Goal: Task Accomplishment & Management: Complete application form

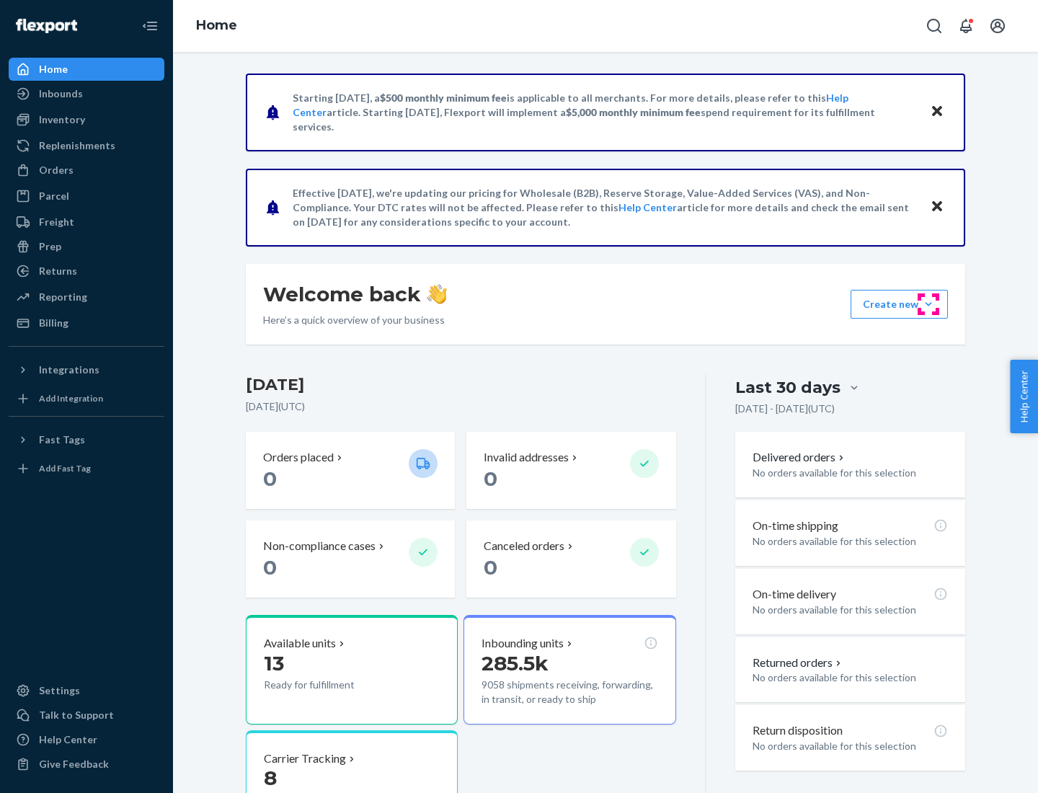
click at [929, 304] on button "Create new Create new inbound Create new order Create new product" at bounding box center [899, 304] width 97 height 29
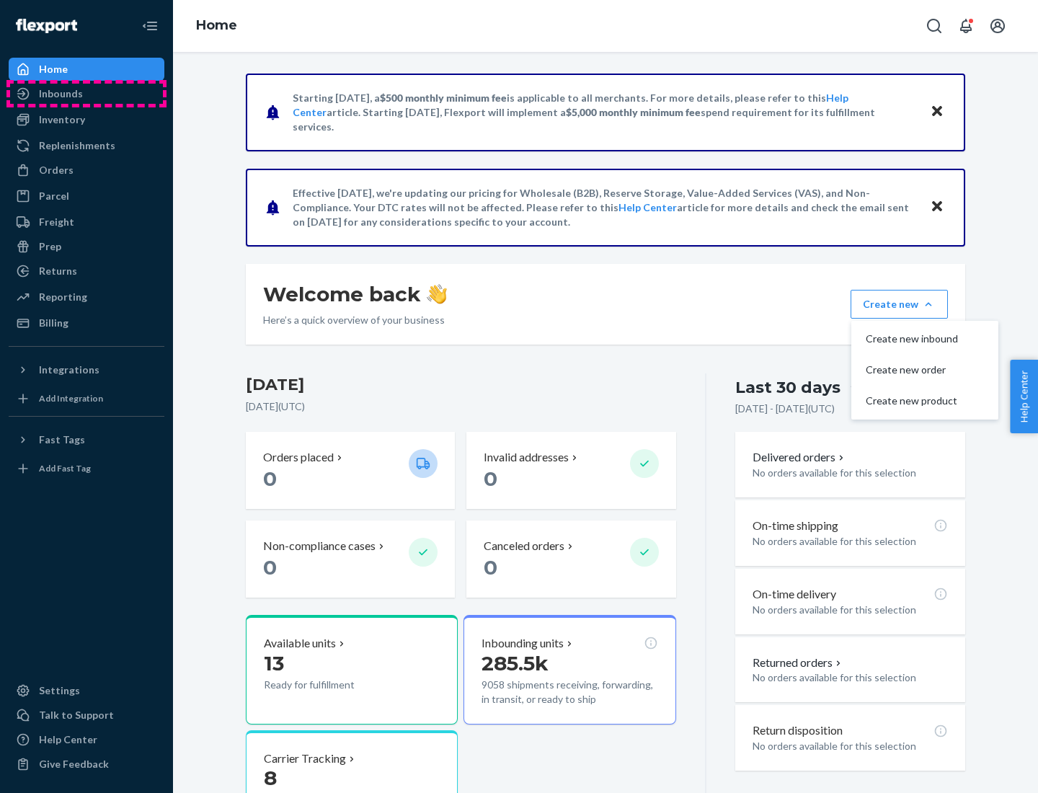
click at [87, 94] on div "Inbounds" at bounding box center [86, 94] width 153 height 20
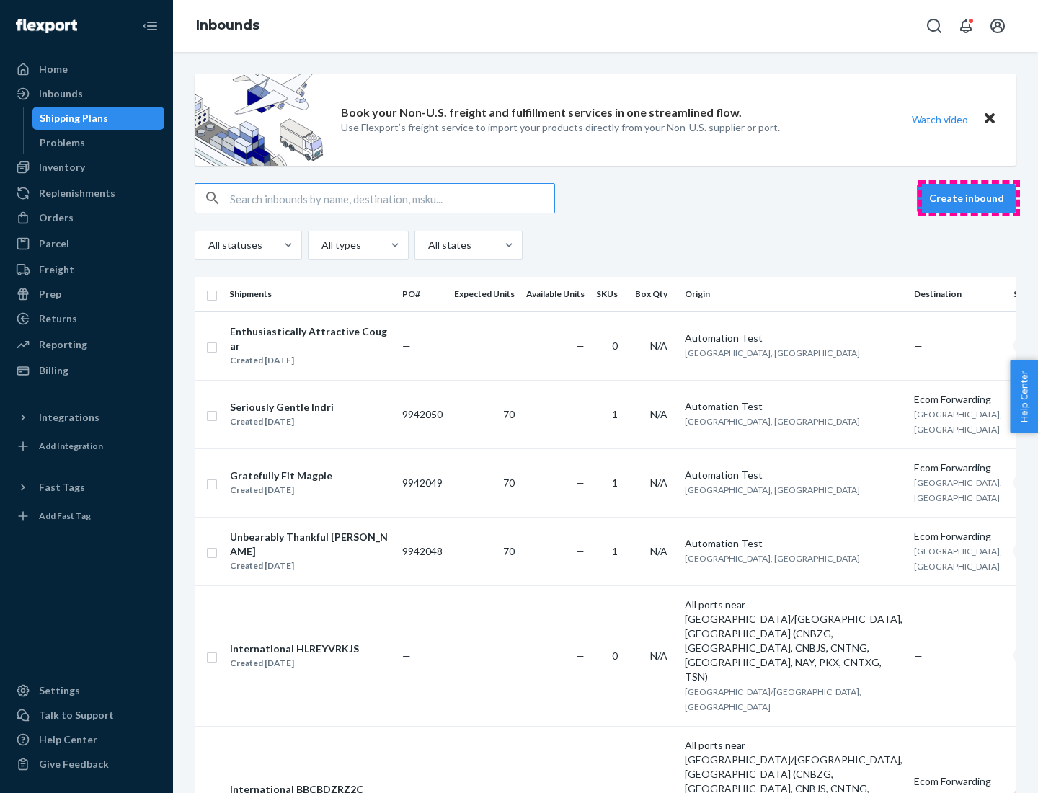
click at [969, 198] on button "Create inbound" at bounding box center [967, 198] width 100 height 29
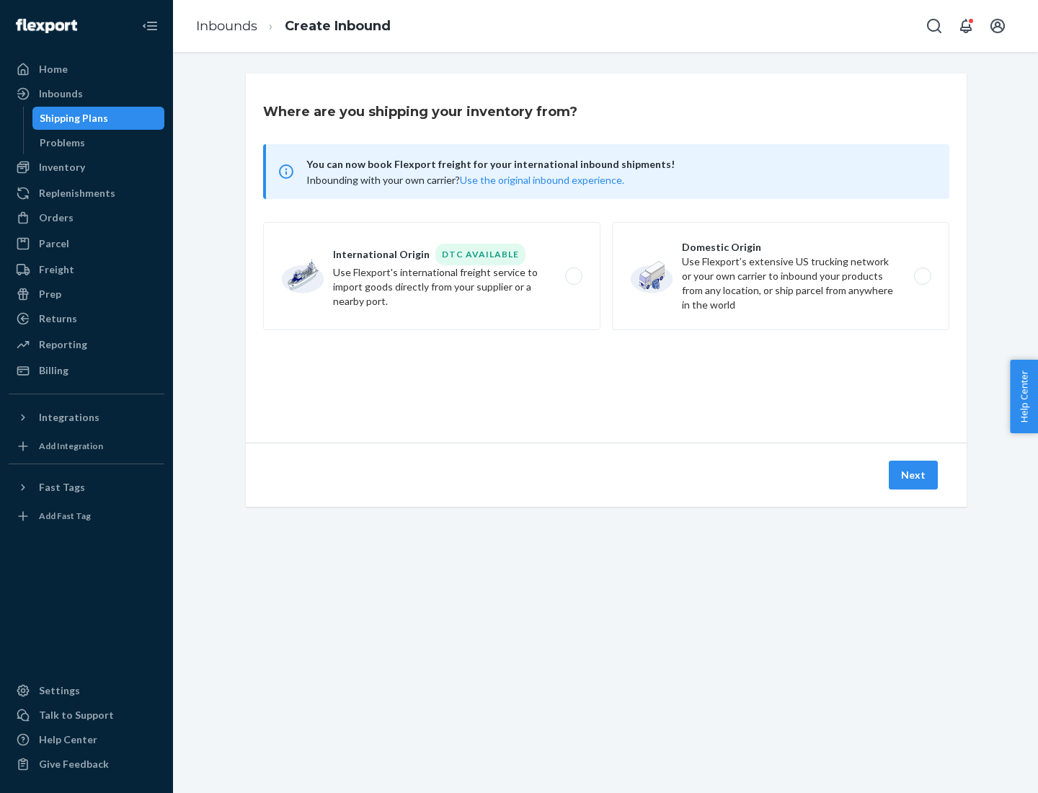
click at [781, 276] on label "Domestic Origin Use Flexport’s extensive US trucking network or your own carrie…" at bounding box center [780, 276] width 337 height 108
click at [922, 276] on input "Domestic Origin Use Flexport’s extensive US trucking network or your own carrie…" at bounding box center [926, 276] width 9 height 9
radio input "true"
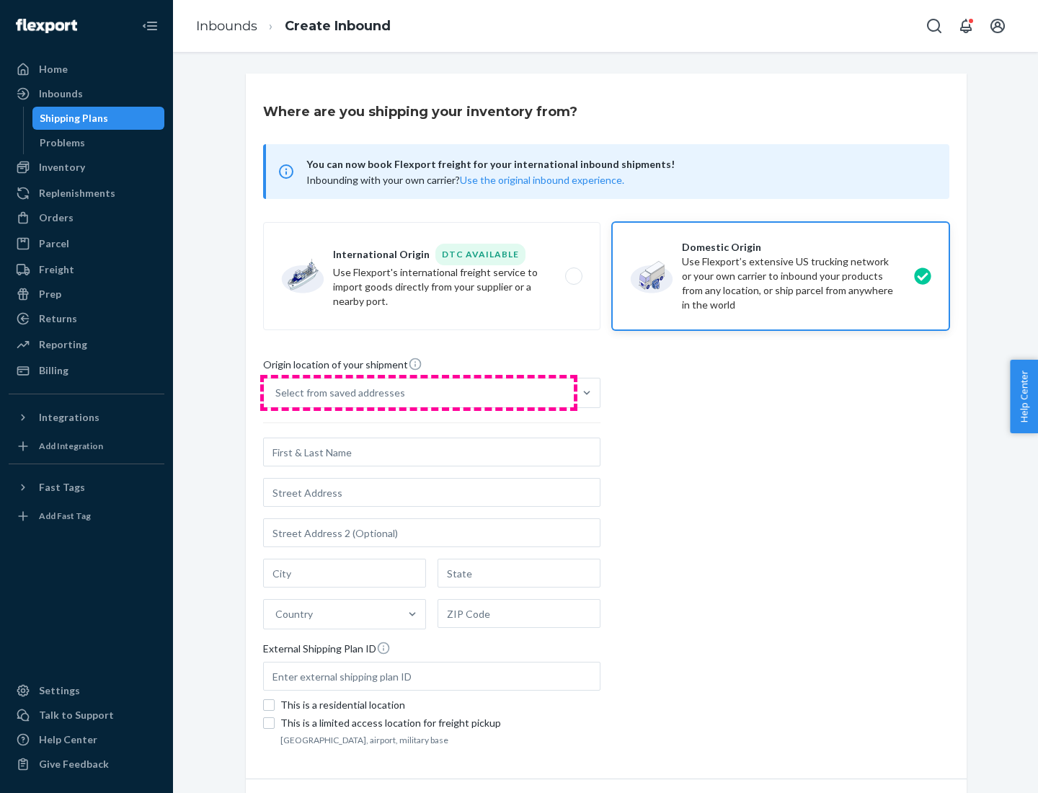
click at [419, 393] on div "Select from saved addresses" at bounding box center [419, 393] width 310 height 29
click at [277, 393] on input "Select from saved addresses" at bounding box center [275, 393] width 1 height 14
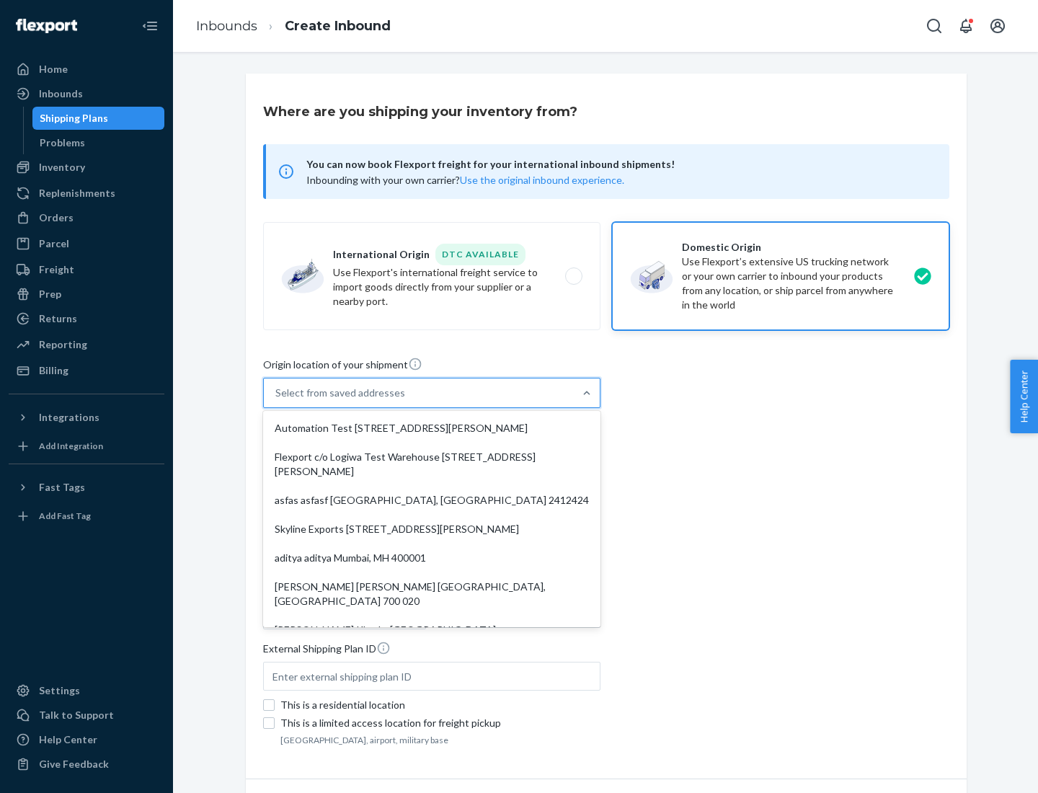
scroll to position [6, 0]
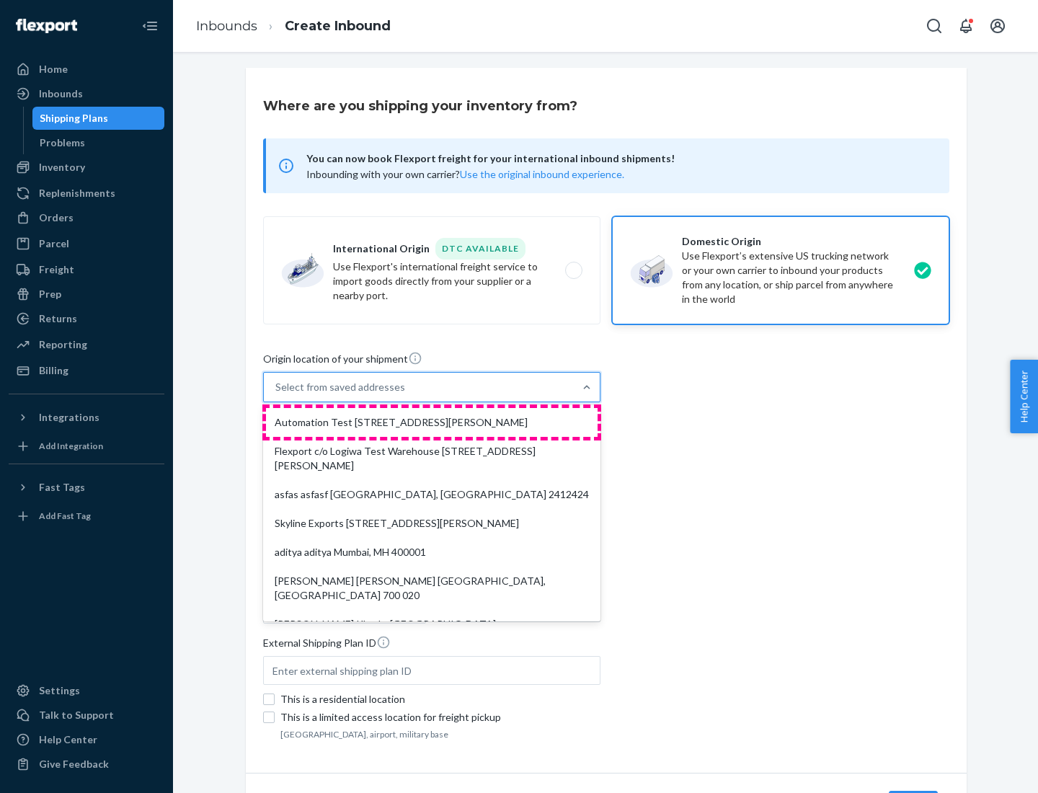
click at [432, 423] on div "Automation Test [STREET_ADDRESS][PERSON_NAME]" at bounding box center [432, 422] width 332 height 29
click at [277, 394] on input "option Automation Test [STREET_ADDRESS][PERSON_NAME]. 9 results available. Use …" at bounding box center [275, 387] width 1 height 14
type input "Automation Test"
type input "9th Floor"
type input "[GEOGRAPHIC_DATA]"
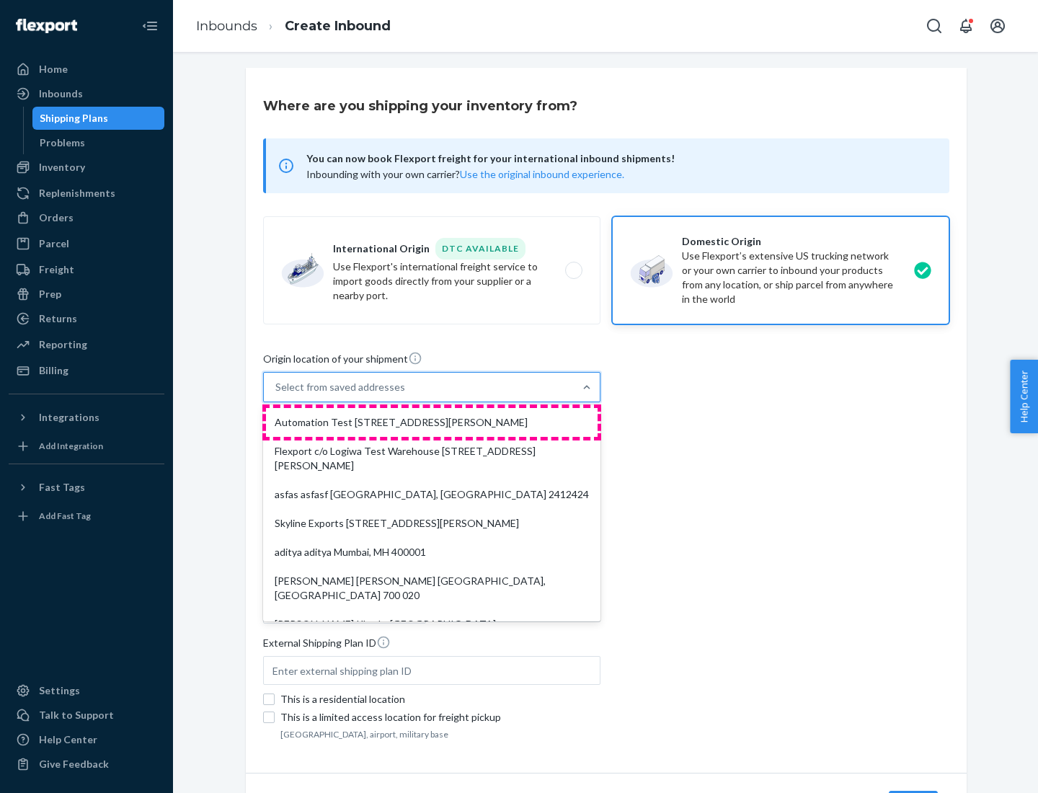
type input "CA"
type input "94104"
type input "[STREET_ADDRESS][PERSON_NAME]"
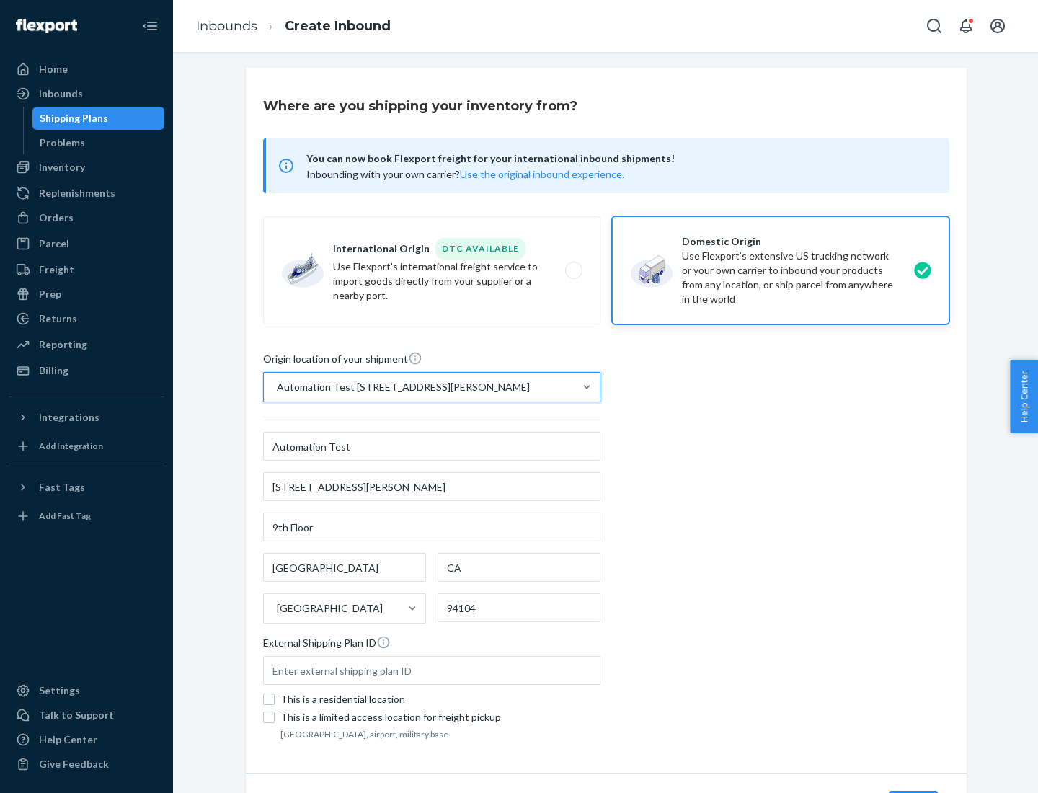
scroll to position [84, 0]
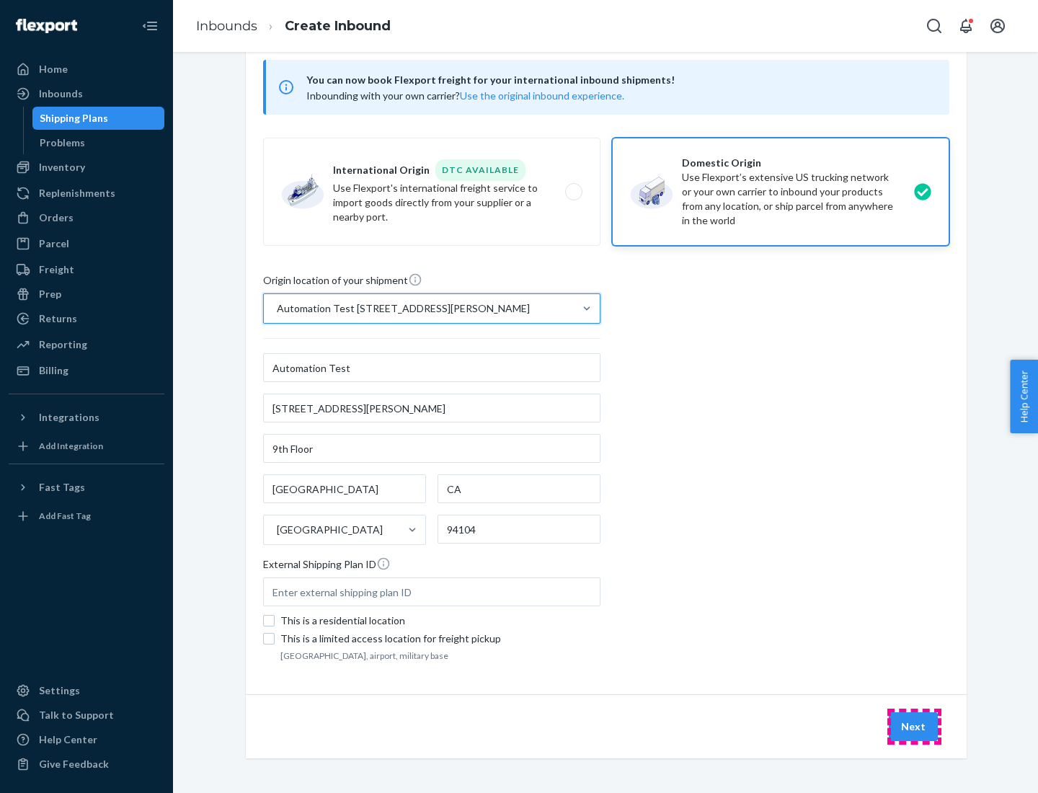
click at [914, 727] on button "Next" at bounding box center [913, 726] width 49 height 29
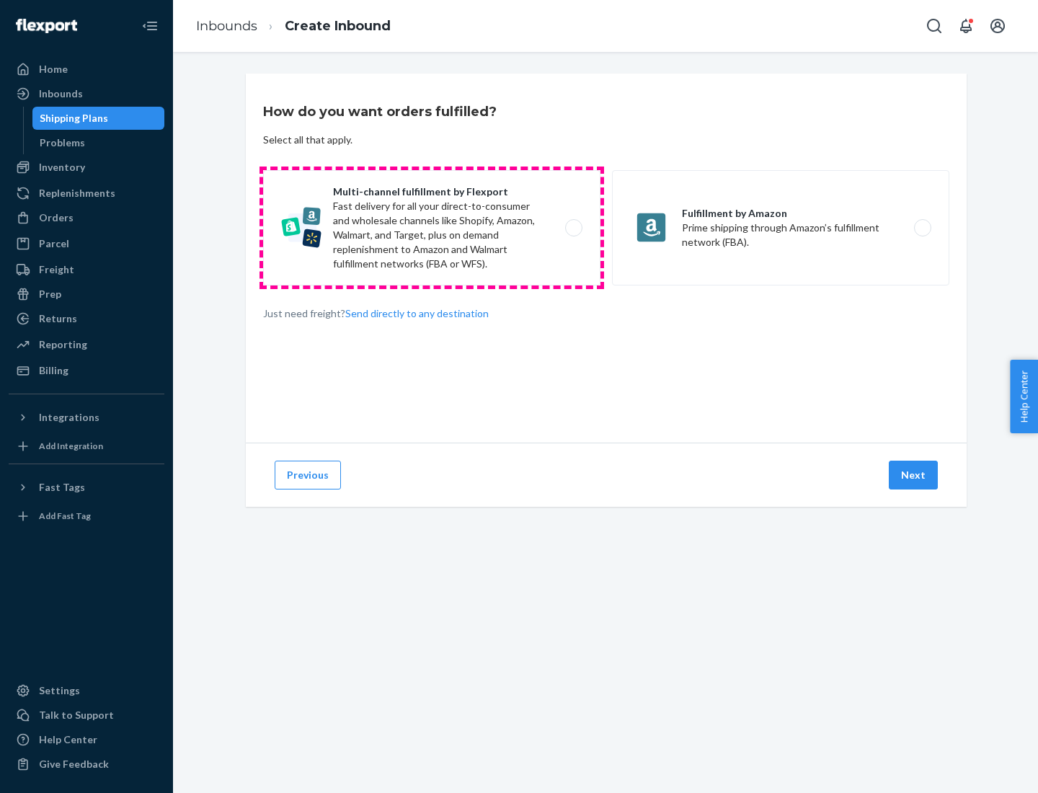
click at [432, 228] on label "Multi-channel fulfillment by Flexport Fast delivery for all your direct-to-cons…" at bounding box center [431, 227] width 337 height 115
click at [573, 228] on input "Multi-channel fulfillment by Flexport Fast delivery for all your direct-to-cons…" at bounding box center [577, 228] width 9 height 9
radio input "true"
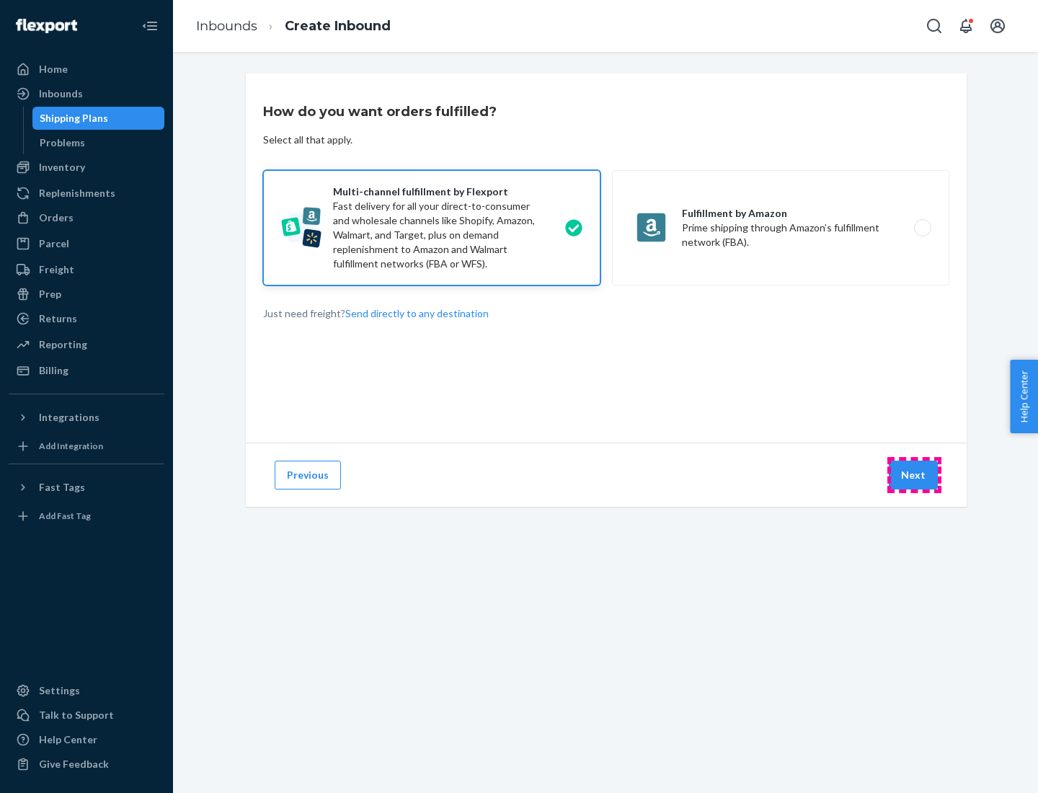
click at [914, 475] on button "Next" at bounding box center [913, 475] width 49 height 29
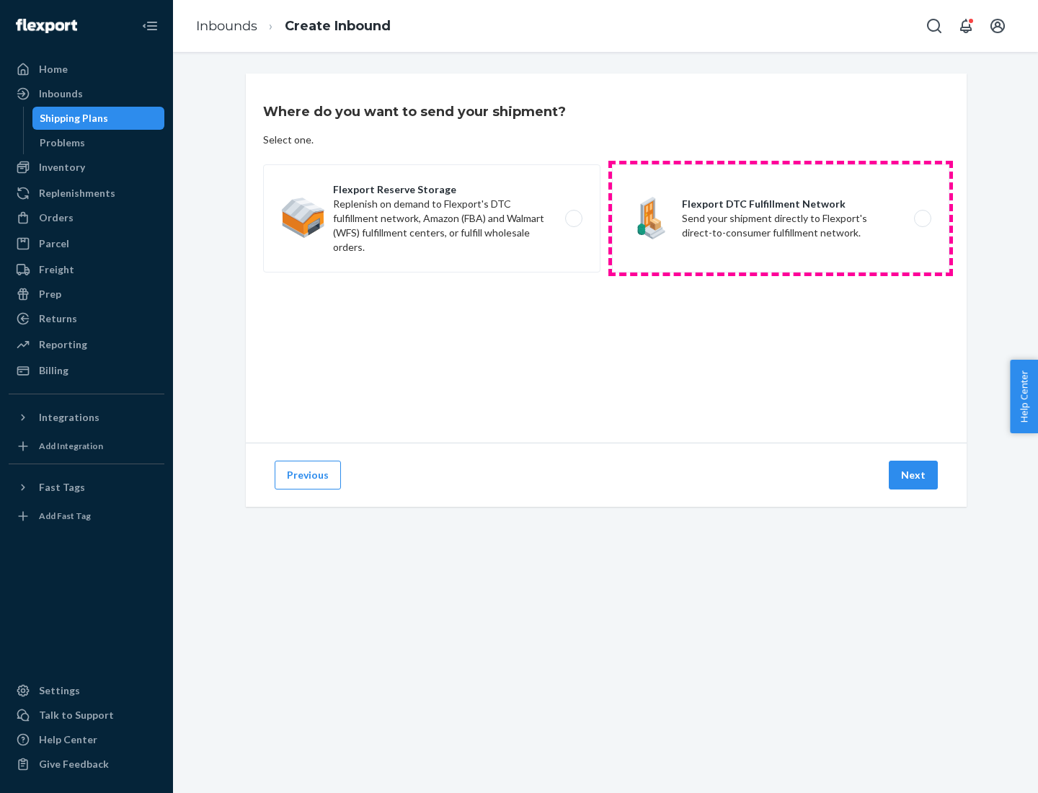
click at [781, 218] on label "Flexport DTC Fulfillment Network Send your shipment directly to Flexport's dire…" at bounding box center [780, 218] width 337 height 108
click at [922, 218] on input "Flexport DTC Fulfillment Network Send your shipment directly to Flexport's dire…" at bounding box center [926, 218] width 9 height 9
radio input "true"
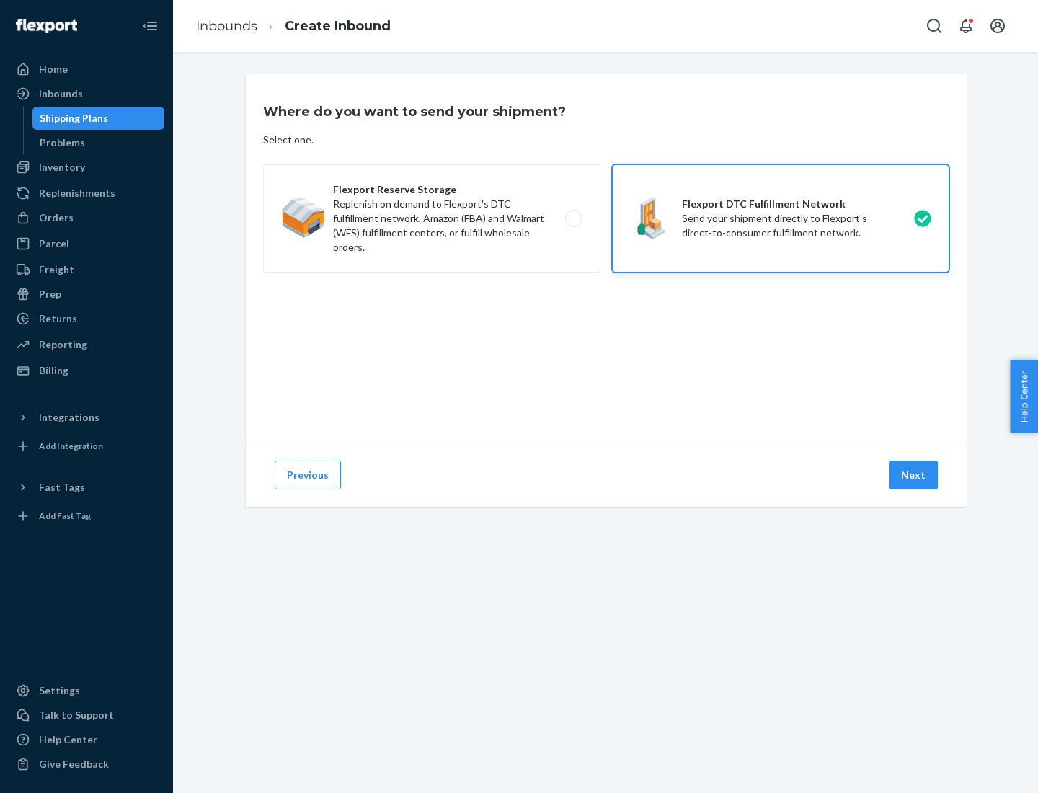
click at [914, 475] on button "Next" at bounding box center [913, 475] width 49 height 29
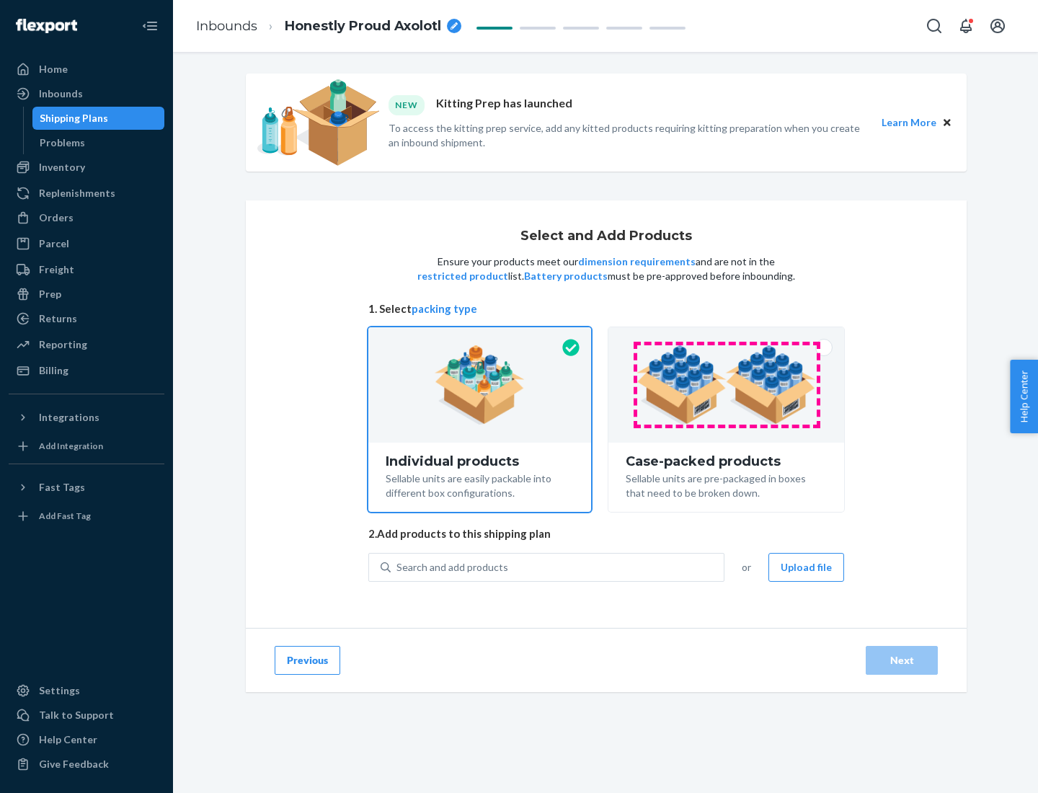
click at [727, 385] on img at bounding box center [727, 384] width 180 height 79
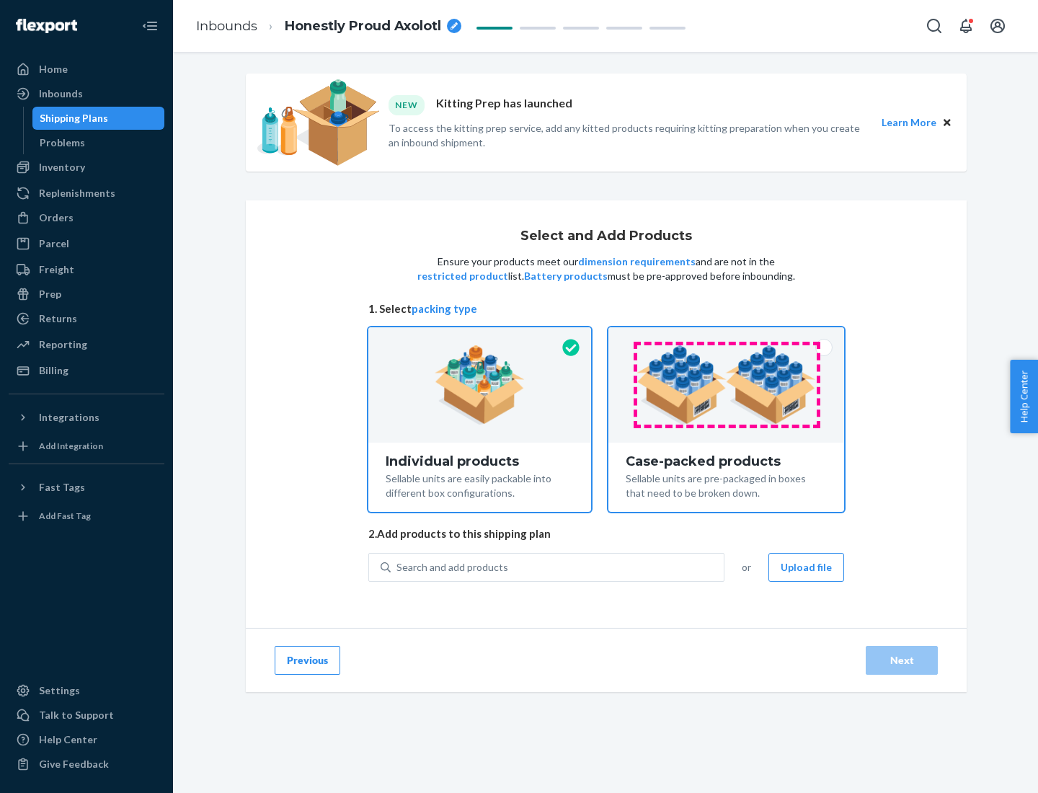
click at [727, 337] on input "Case-packed products Sellable units are pre-packaged in boxes that need to be b…" at bounding box center [726, 331] width 9 height 9
radio input "true"
radio input "false"
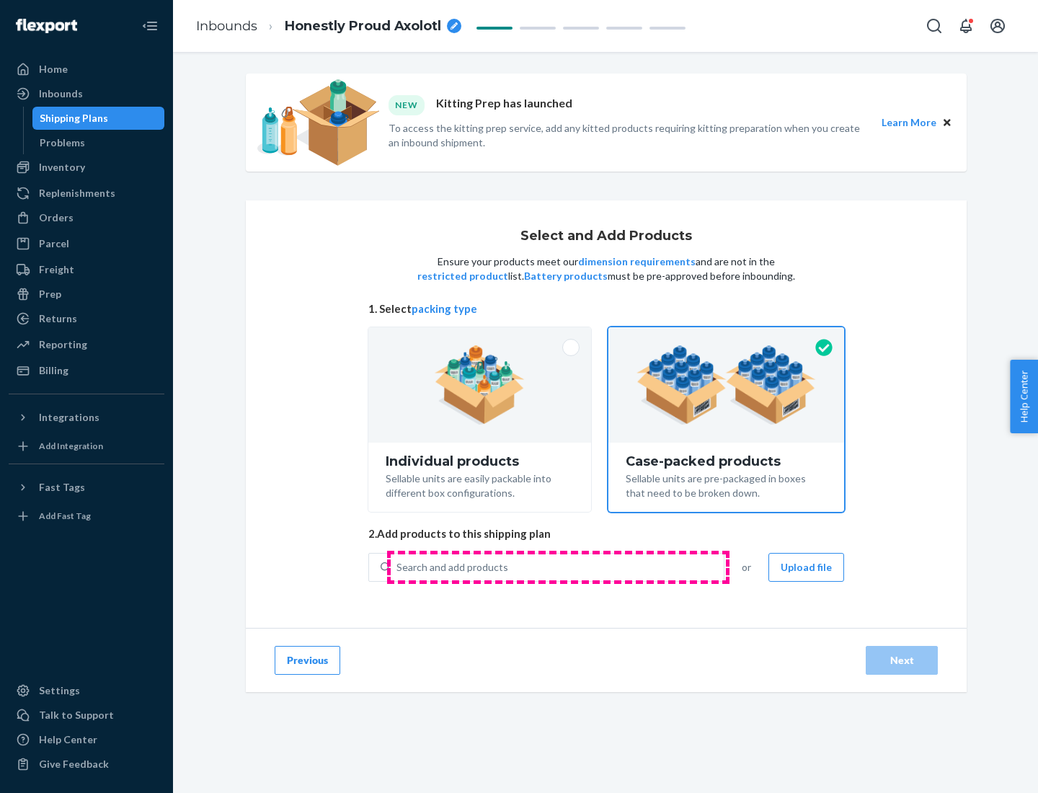
click at [558, 567] on div "Search and add products" at bounding box center [557, 568] width 333 height 26
click at [398, 567] on input "Search and add products" at bounding box center [397, 567] width 1 height 14
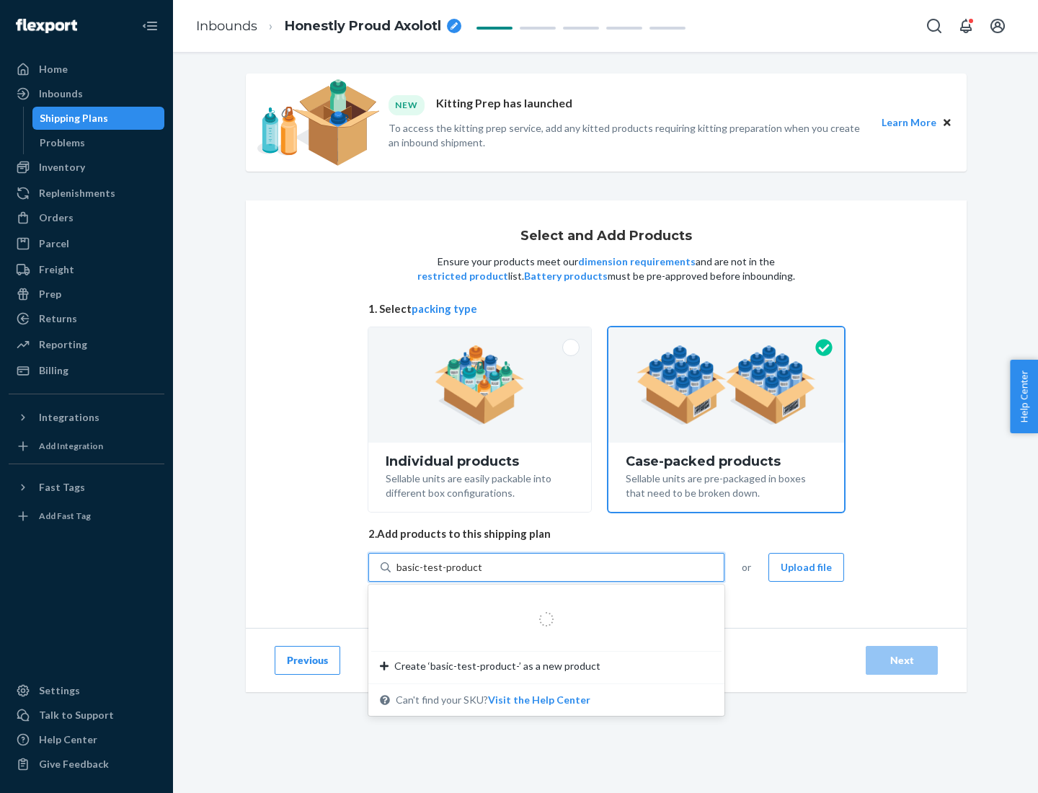
type input "basic-test-product-1"
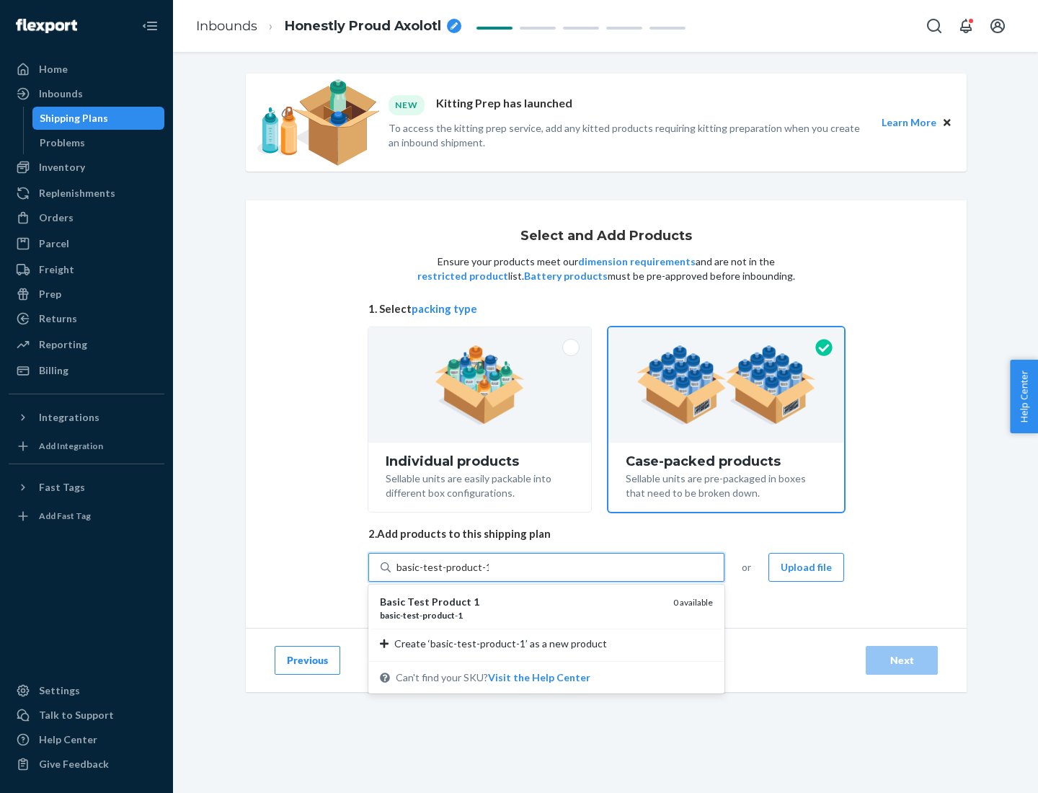
click at [521, 615] on div "basic - test - product - 1" at bounding box center [521, 615] width 282 height 12
click at [489, 575] on input "basic-test-product-1" at bounding box center [443, 567] width 92 height 14
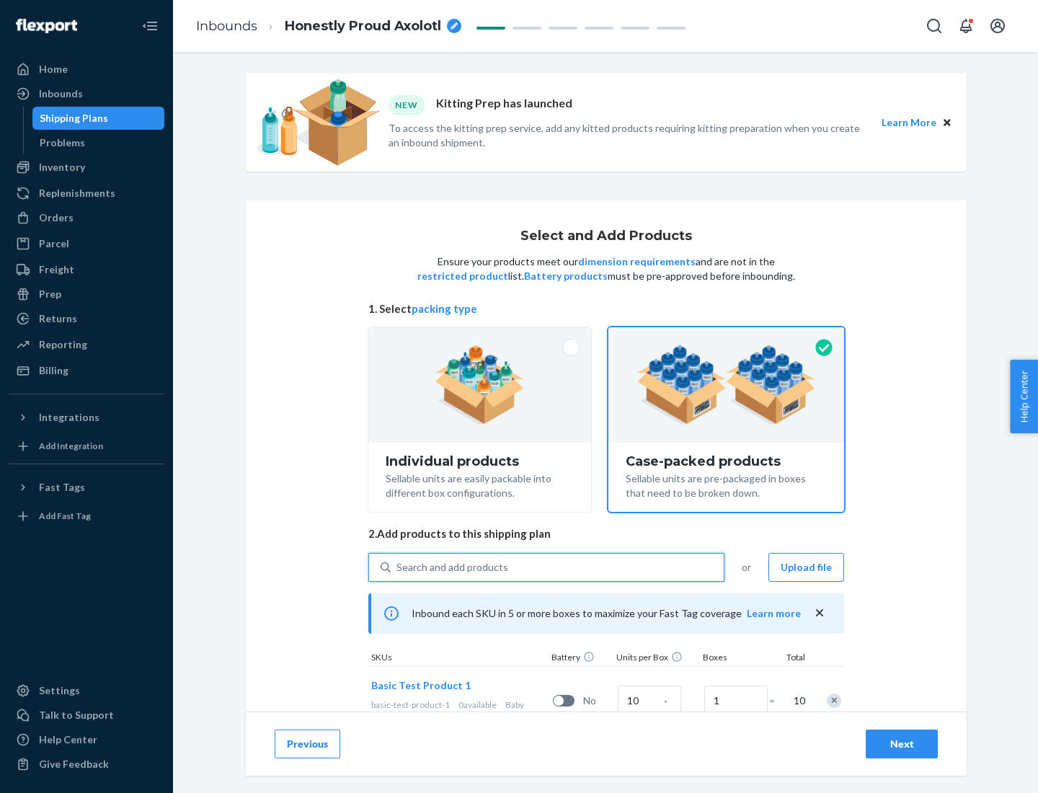
scroll to position [52, 0]
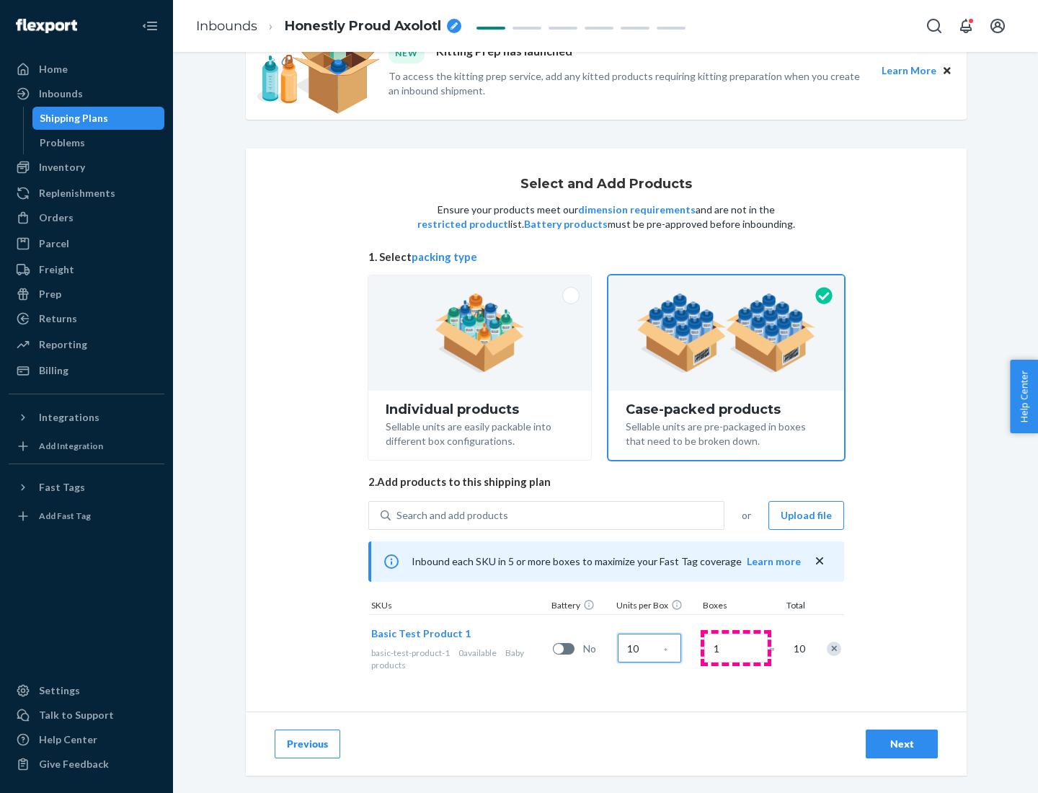
type input "10"
type input "7"
click at [902, 744] on div "Next" at bounding box center [902, 744] width 48 height 14
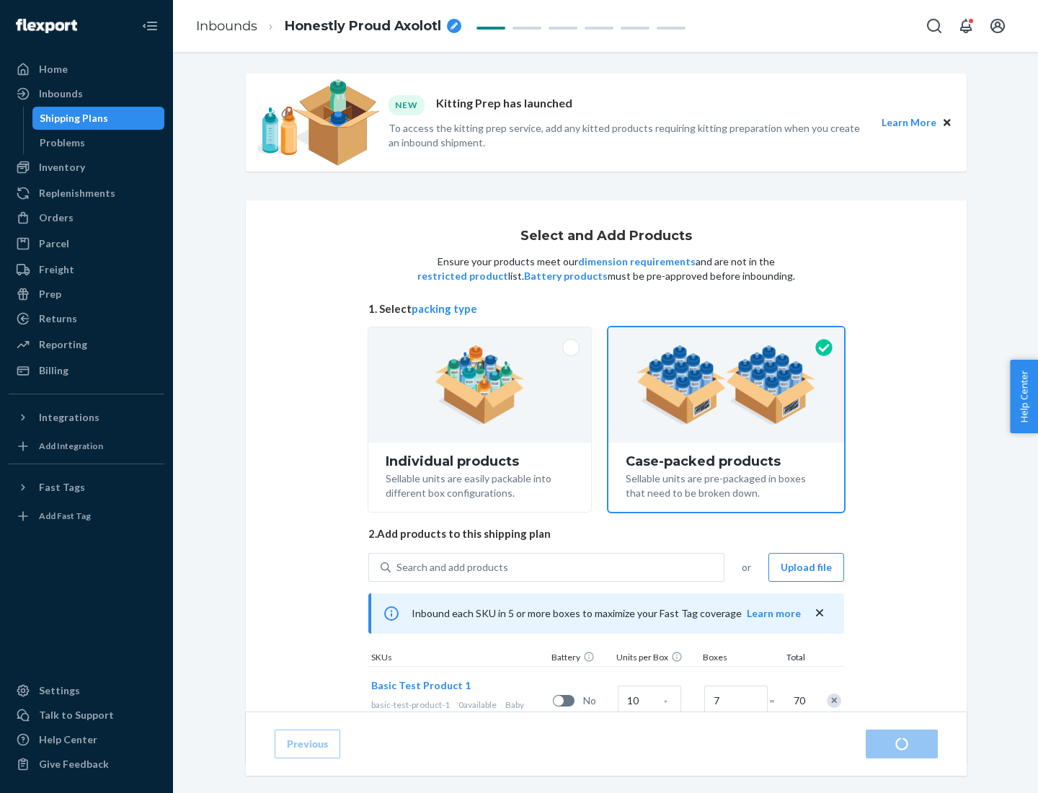
radio input "true"
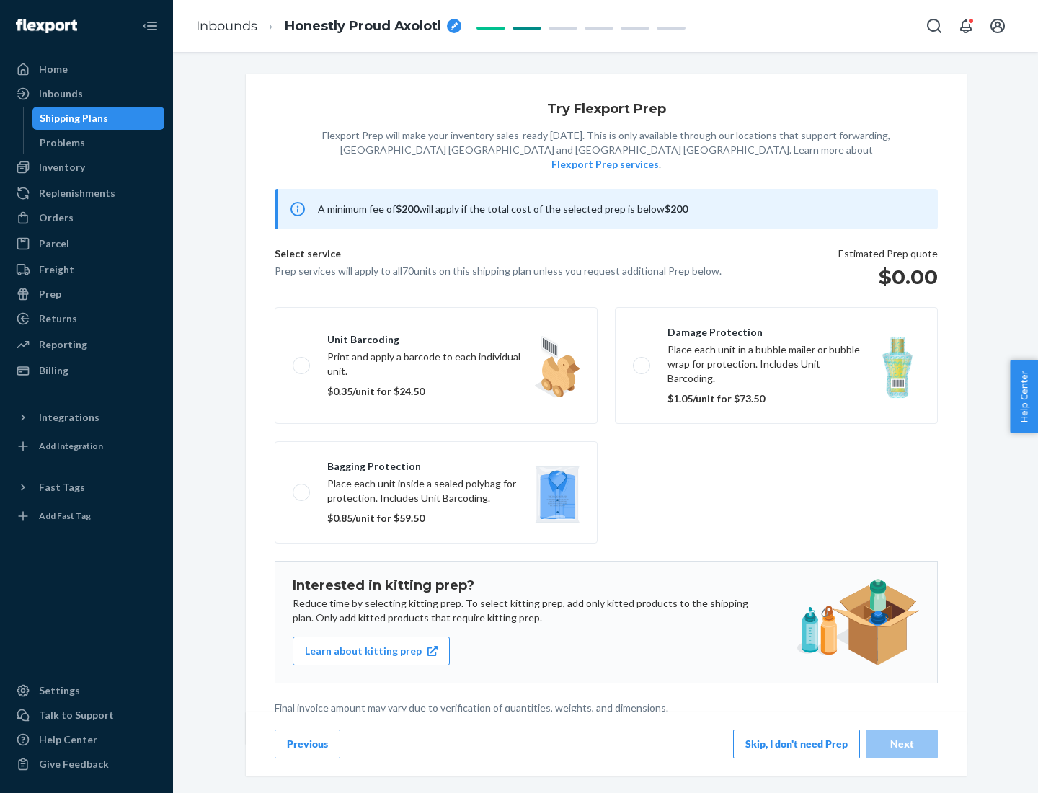
scroll to position [4, 0]
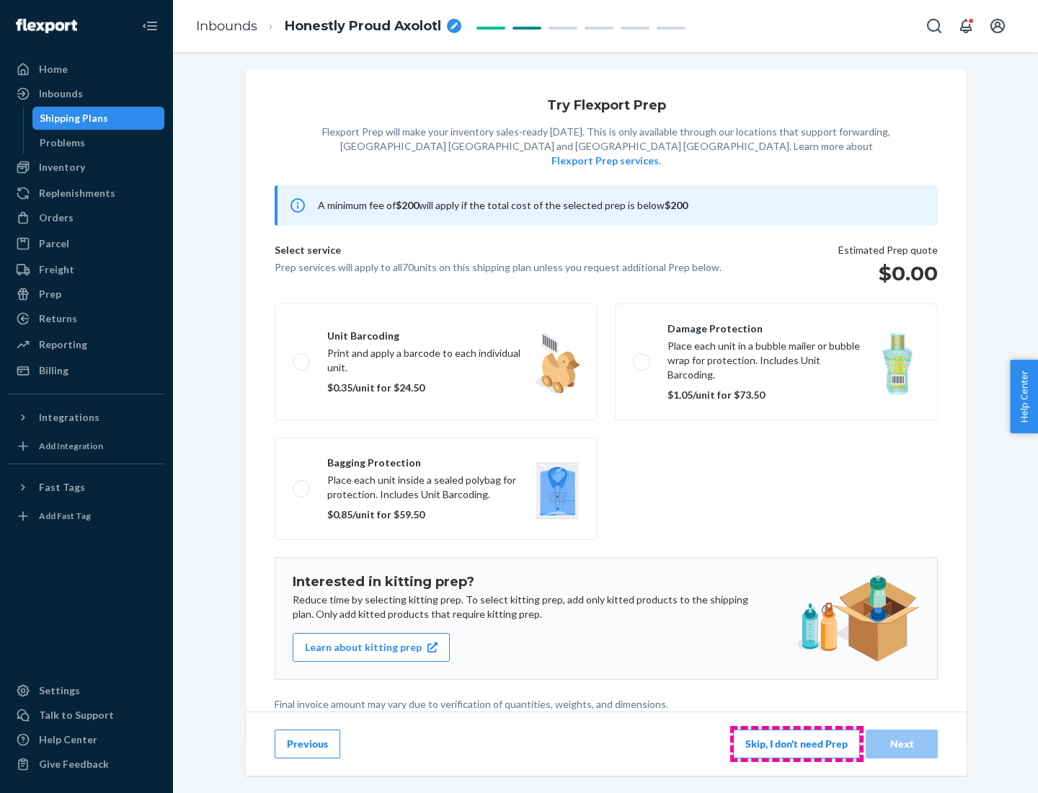
click at [797, 743] on button "Skip, I don't need Prep" at bounding box center [796, 744] width 127 height 29
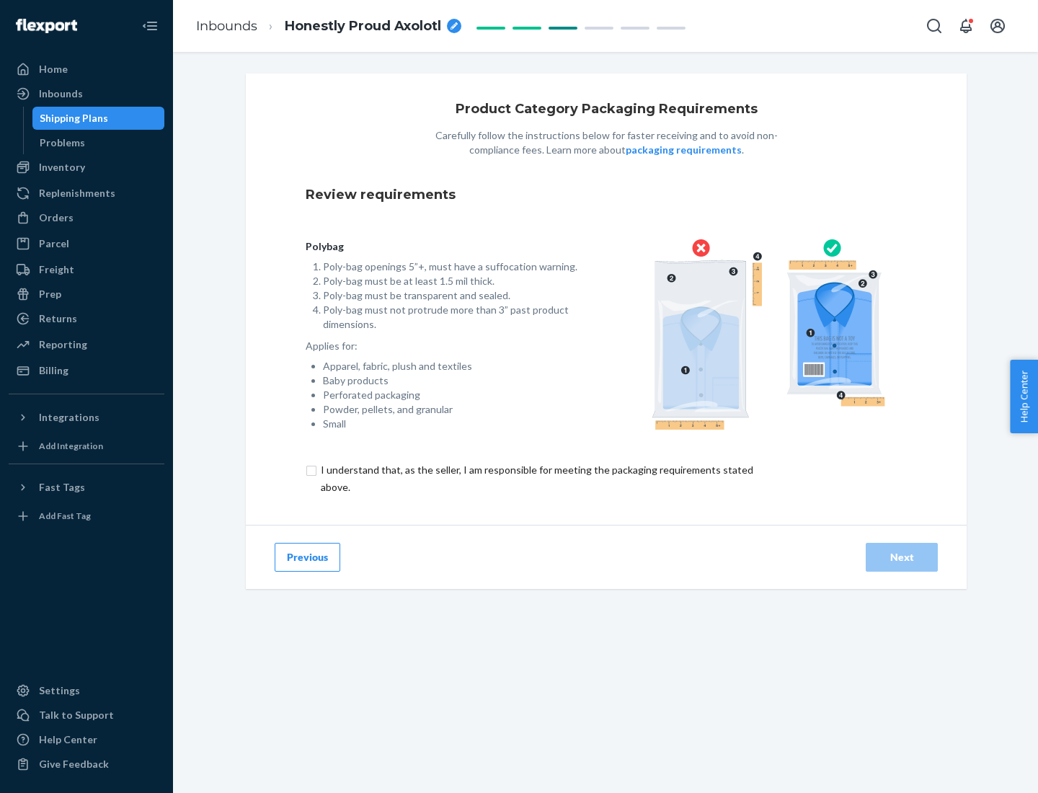
click at [536, 478] on input "checkbox" at bounding box center [546, 478] width 480 height 35
checkbox input "true"
click at [902, 557] on div "Next" at bounding box center [902, 557] width 48 height 14
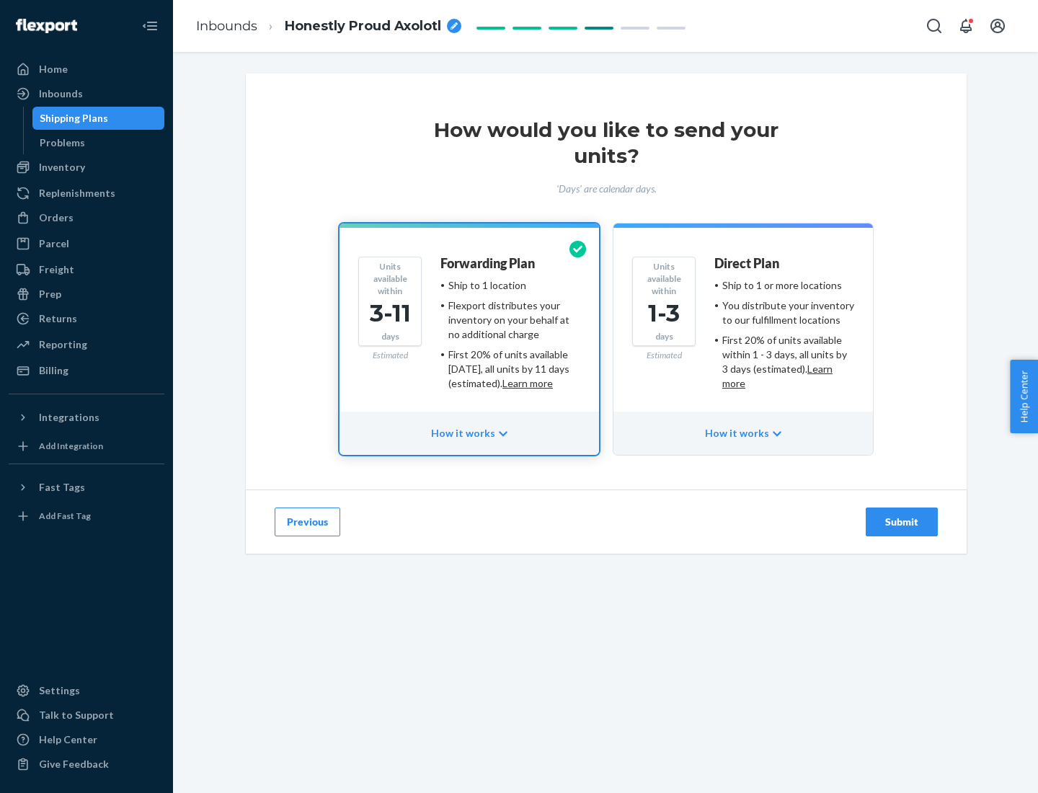
click at [743, 329] on ul "Ship to 1 or more locations You distribute your inventory to our fulfillment lo…" at bounding box center [785, 334] width 140 height 112
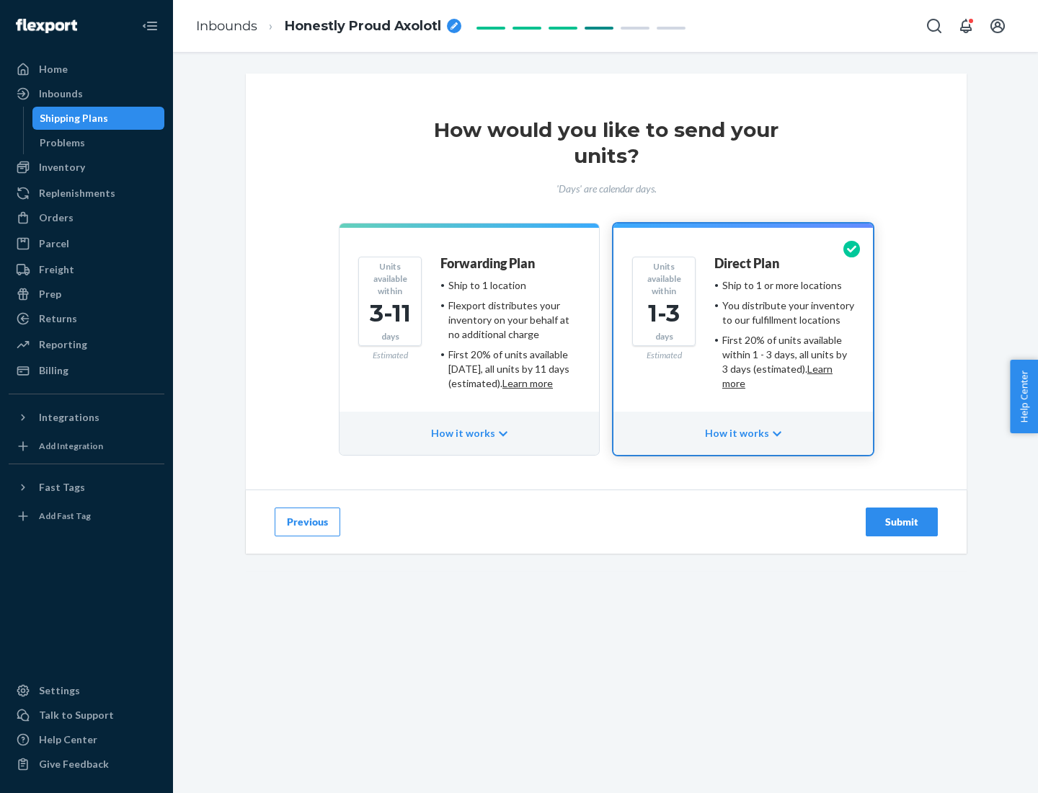
click at [902, 522] on div "Submit" at bounding box center [902, 522] width 48 height 14
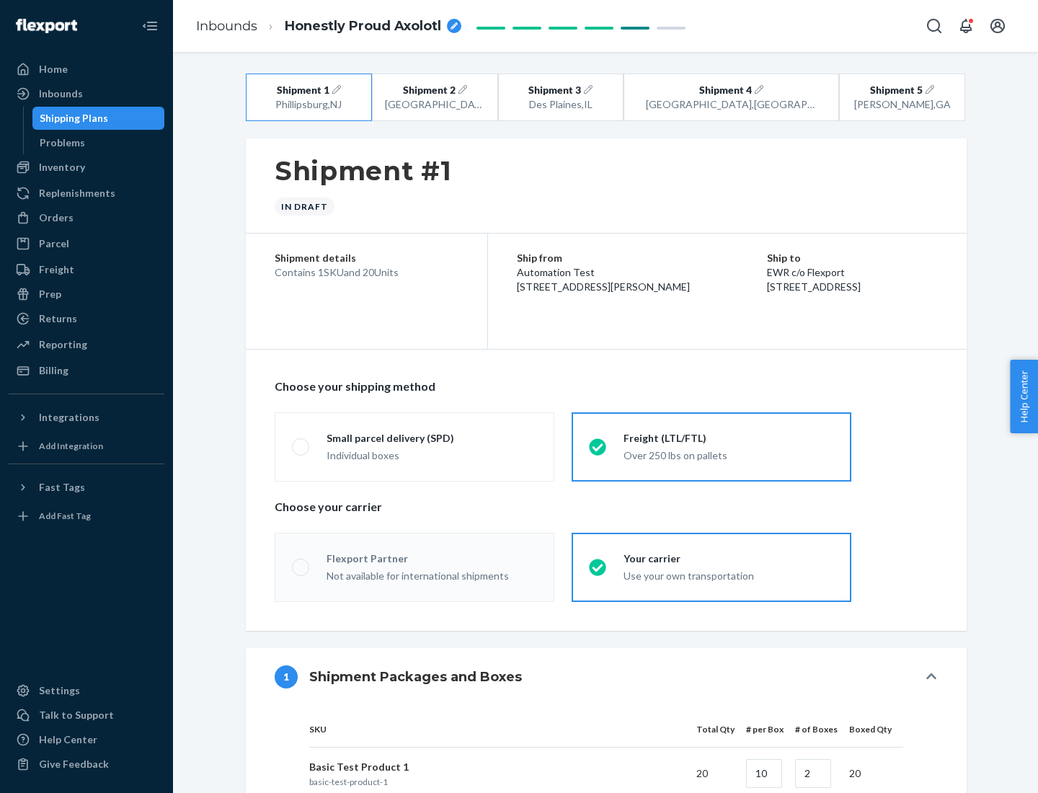
radio input "true"
radio input "false"
radio input "true"
radio input "false"
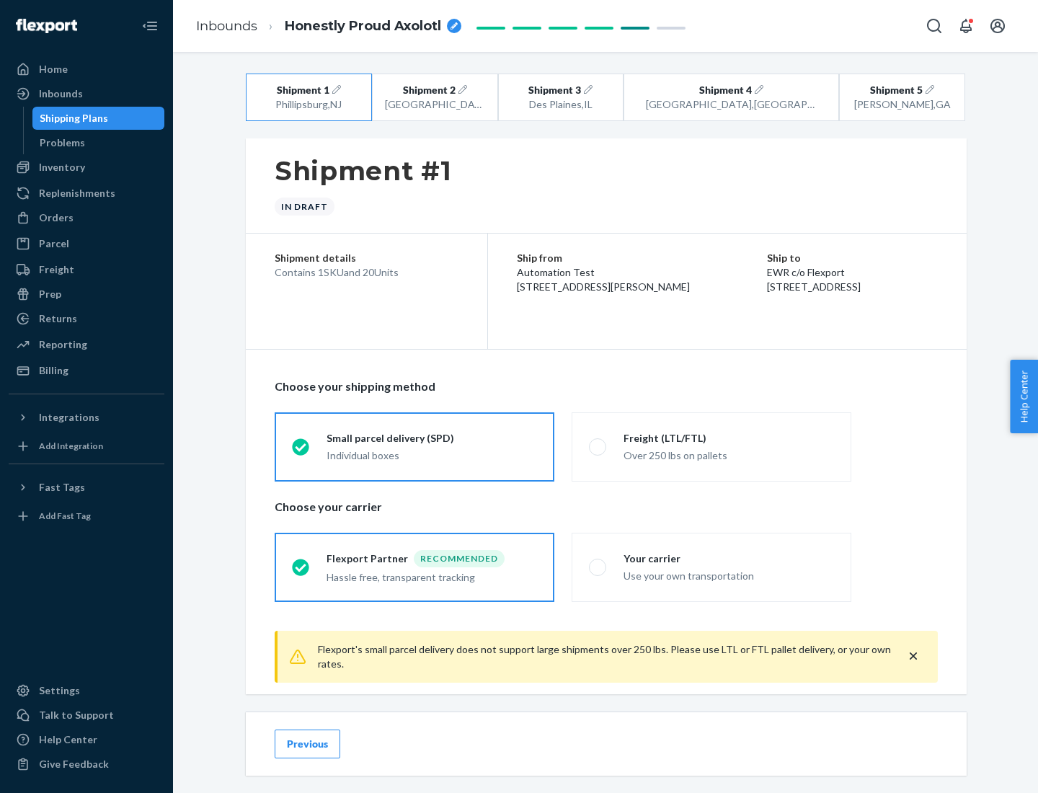
scroll to position [16, 0]
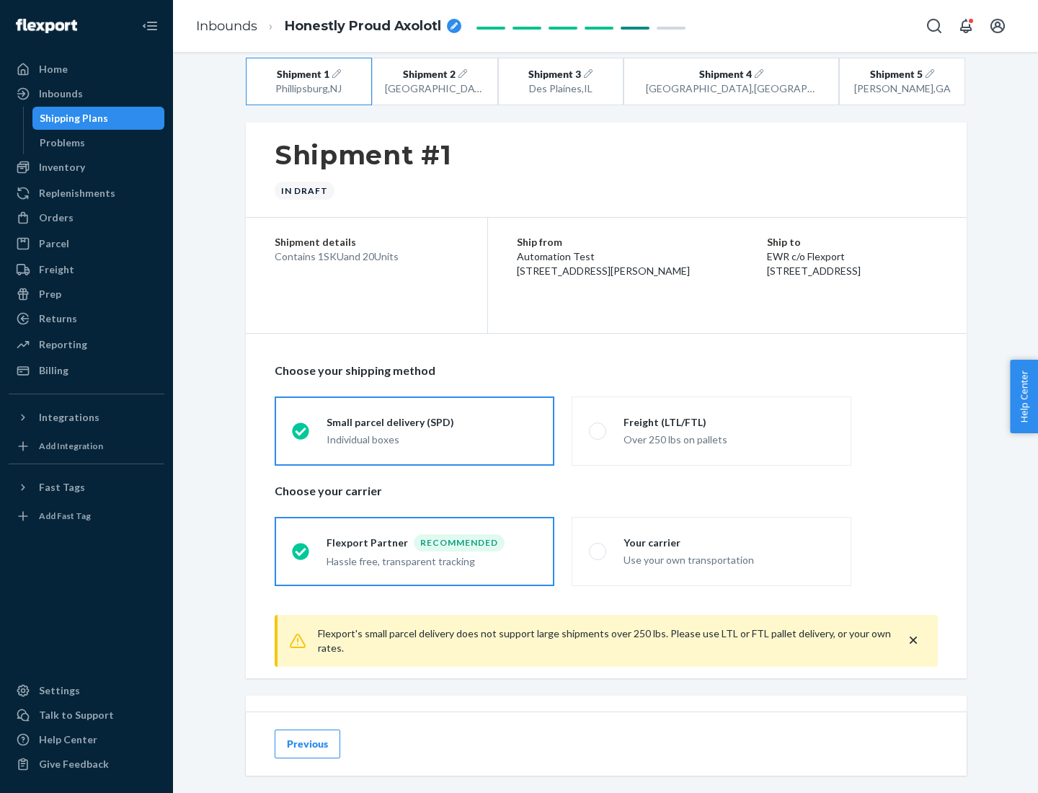
click at [729, 422] on div "Freight (LTL/FTL)" at bounding box center [729, 422] width 211 height 14
click at [598, 426] on input "Freight (LTL/FTL) Over 250 lbs on pallets" at bounding box center [593, 430] width 9 height 9
radio input "true"
radio input "false"
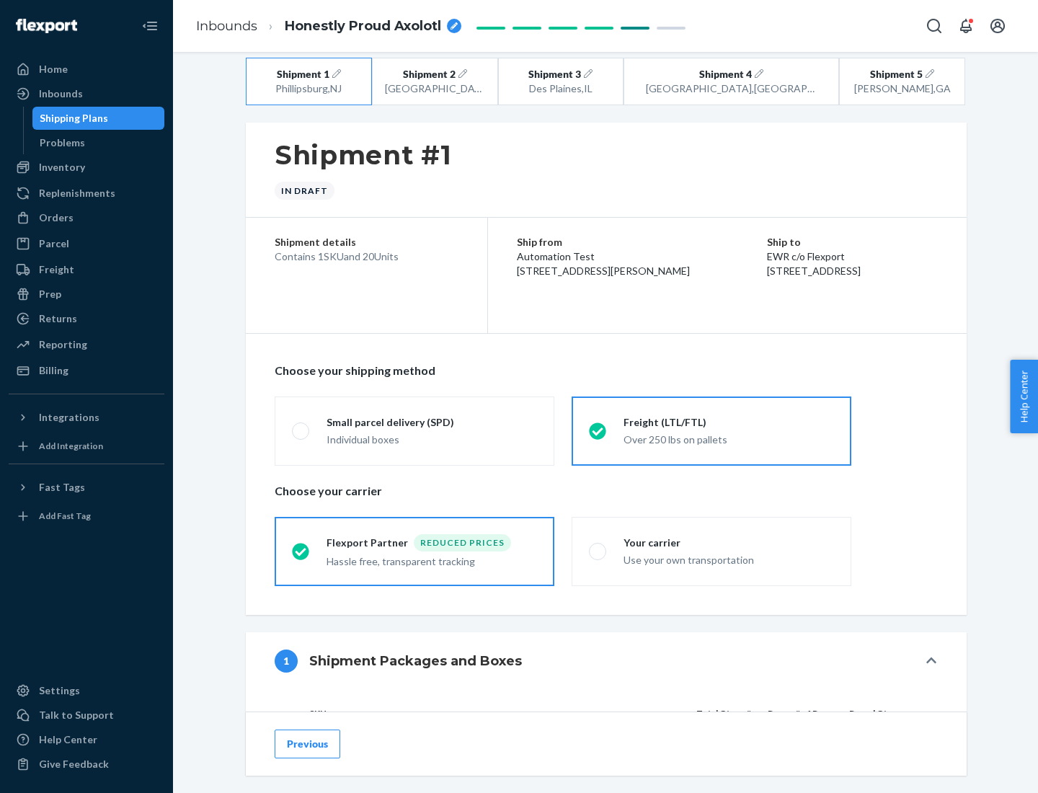
scroll to position [136, 0]
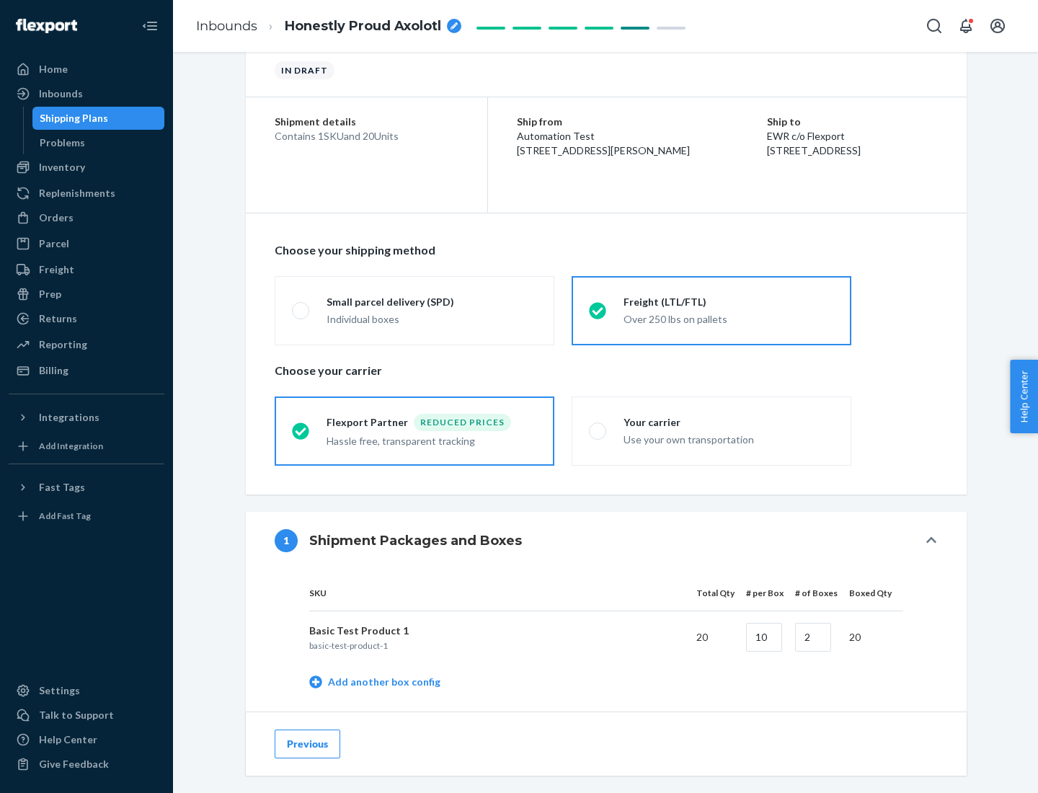
click at [729, 422] on div "Your carrier" at bounding box center [729, 422] width 211 height 14
click at [598, 426] on input "Your carrier Use your own transportation" at bounding box center [593, 430] width 9 height 9
radio input "true"
radio input "false"
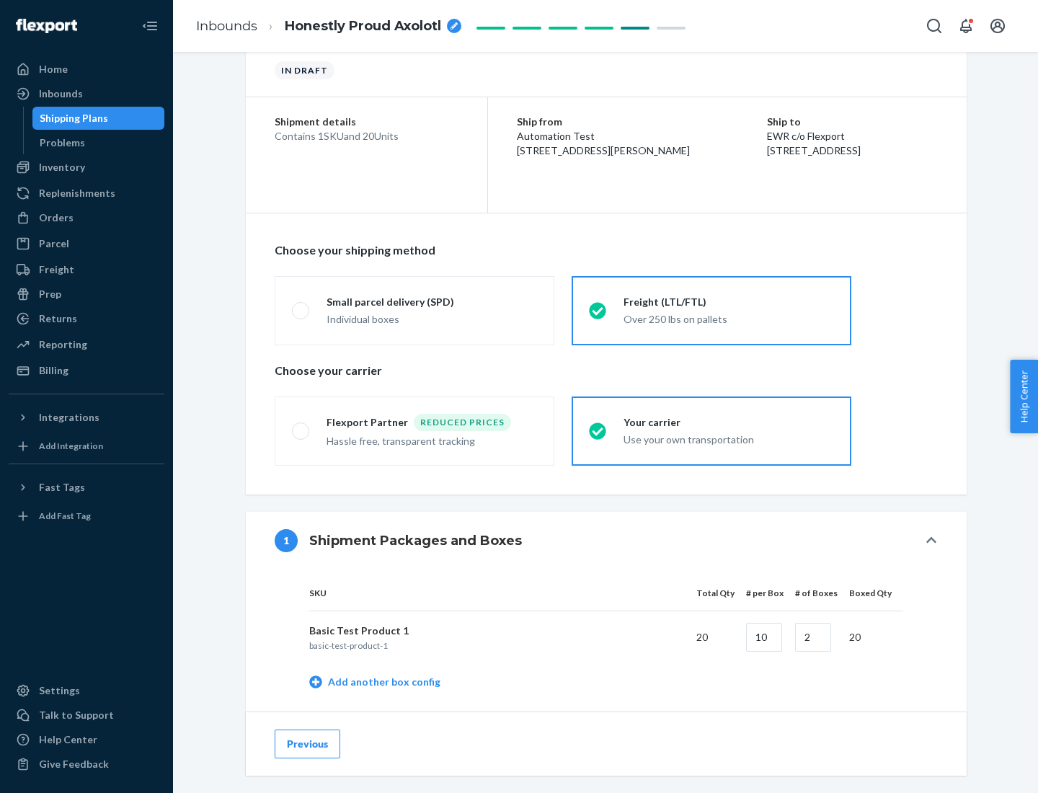
scroll to position [456, 0]
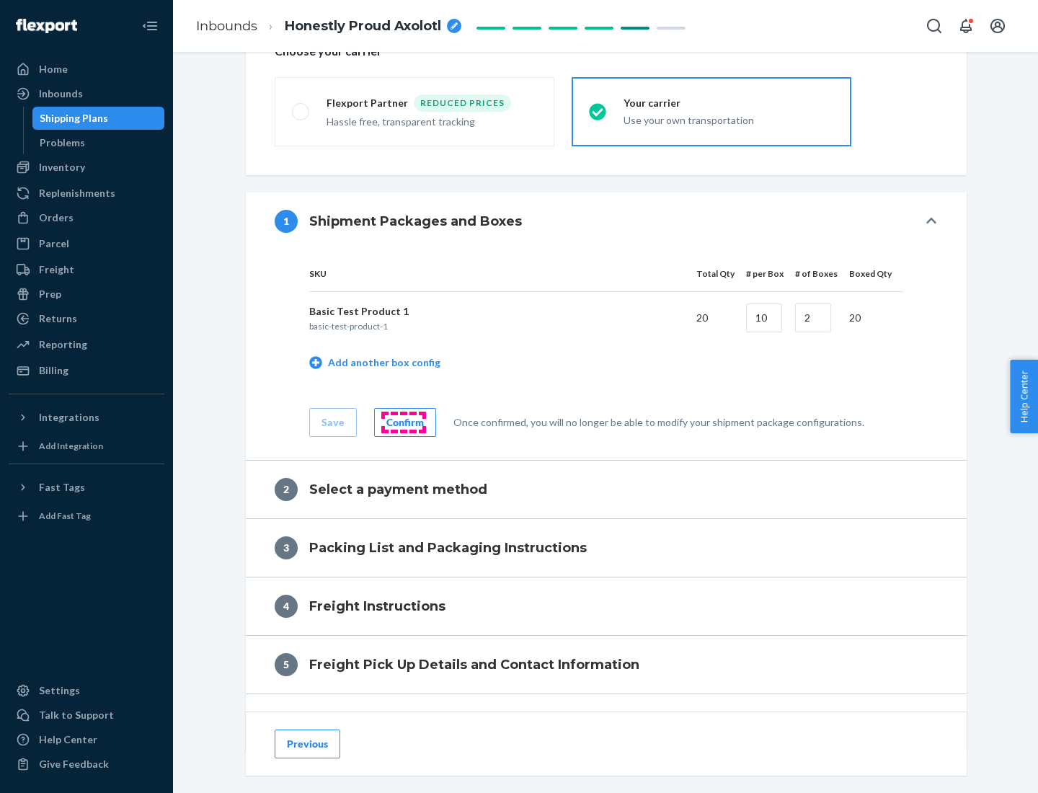
click at [403, 422] on div "Confirm" at bounding box center [404, 422] width 37 height 14
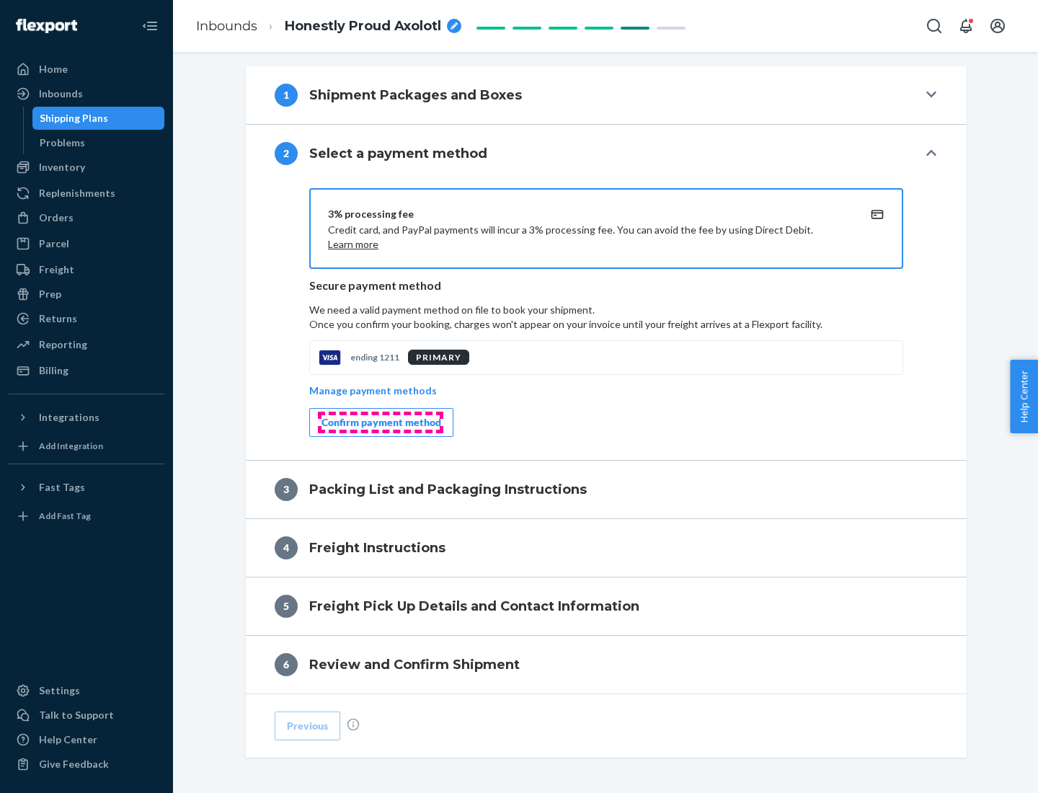
click at [380, 423] on div "Confirm payment method" at bounding box center [382, 422] width 120 height 14
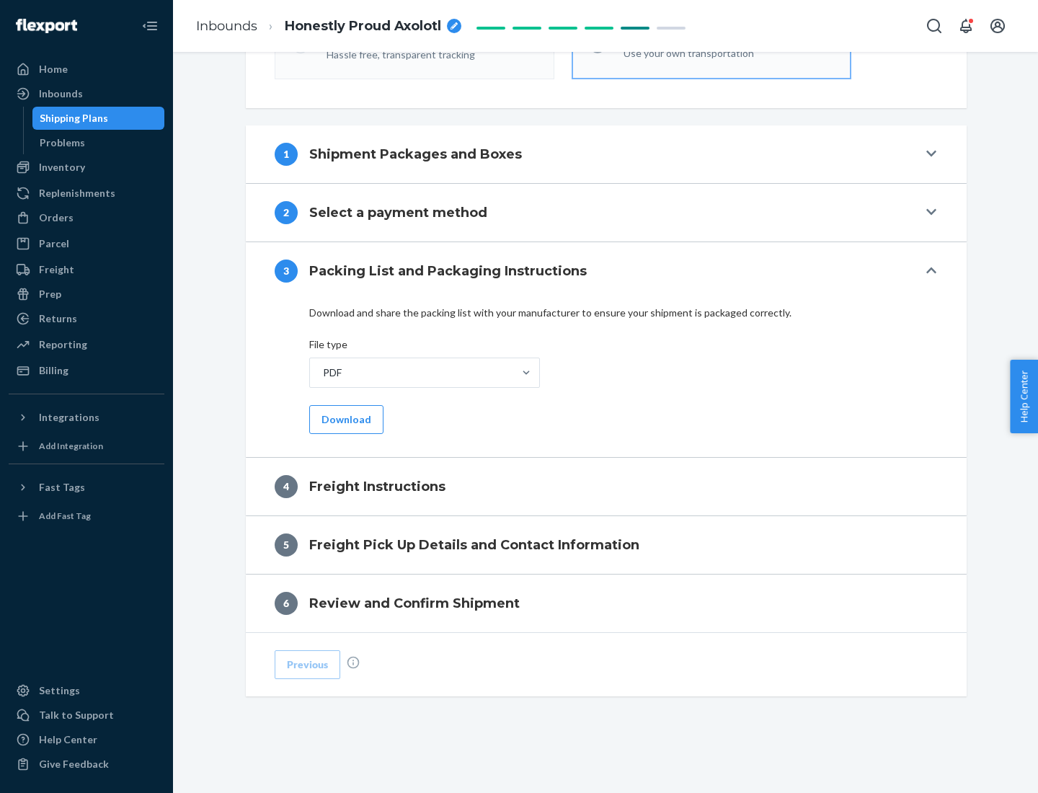
scroll to position [520, 0]
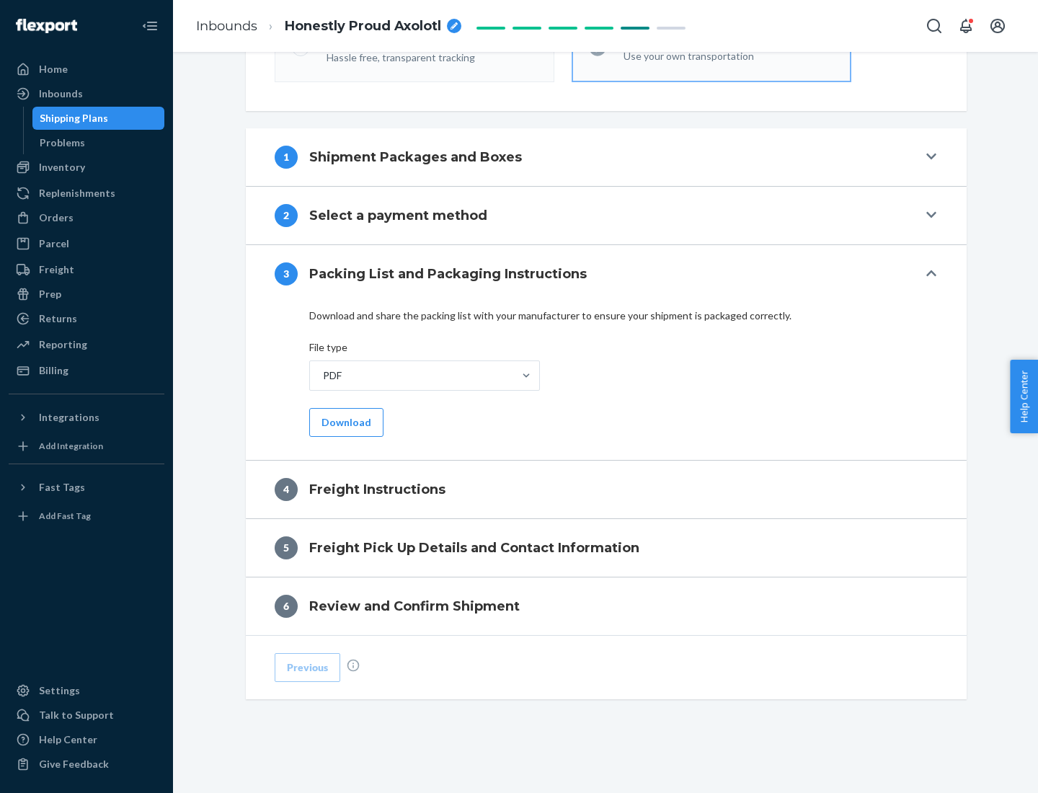
click at [345, 422] on button "Download" at bounding box center [346, 422] width 74 height 29
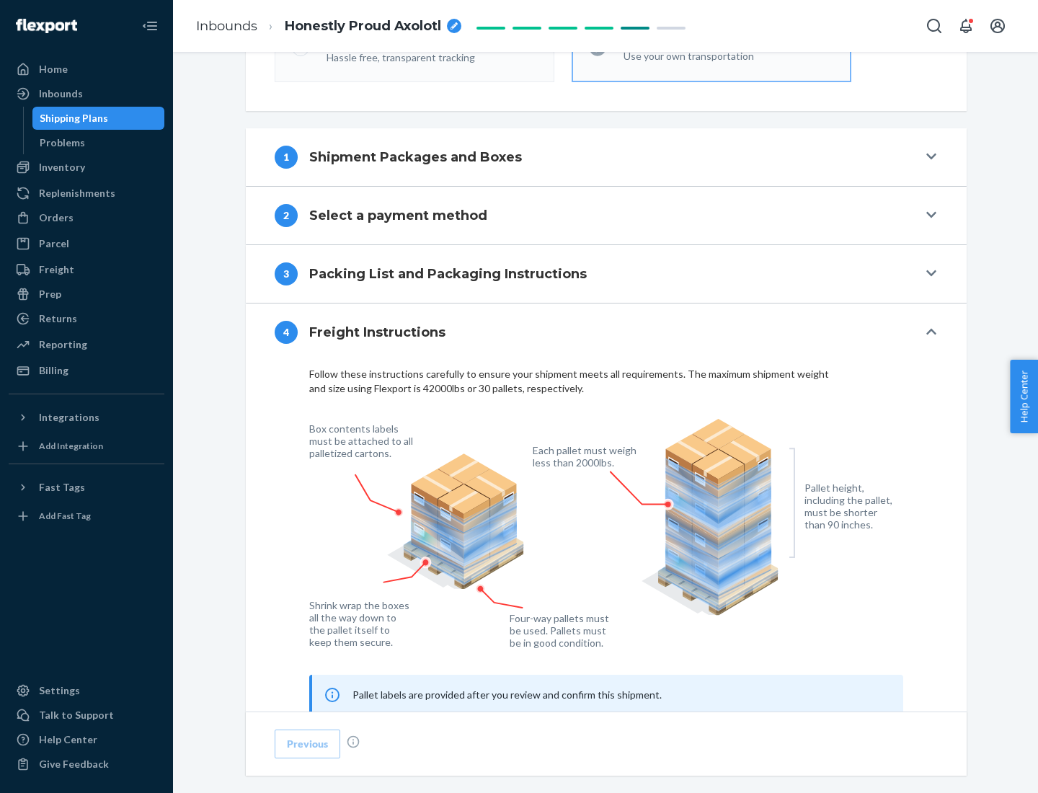
scroll to position [872, 0]
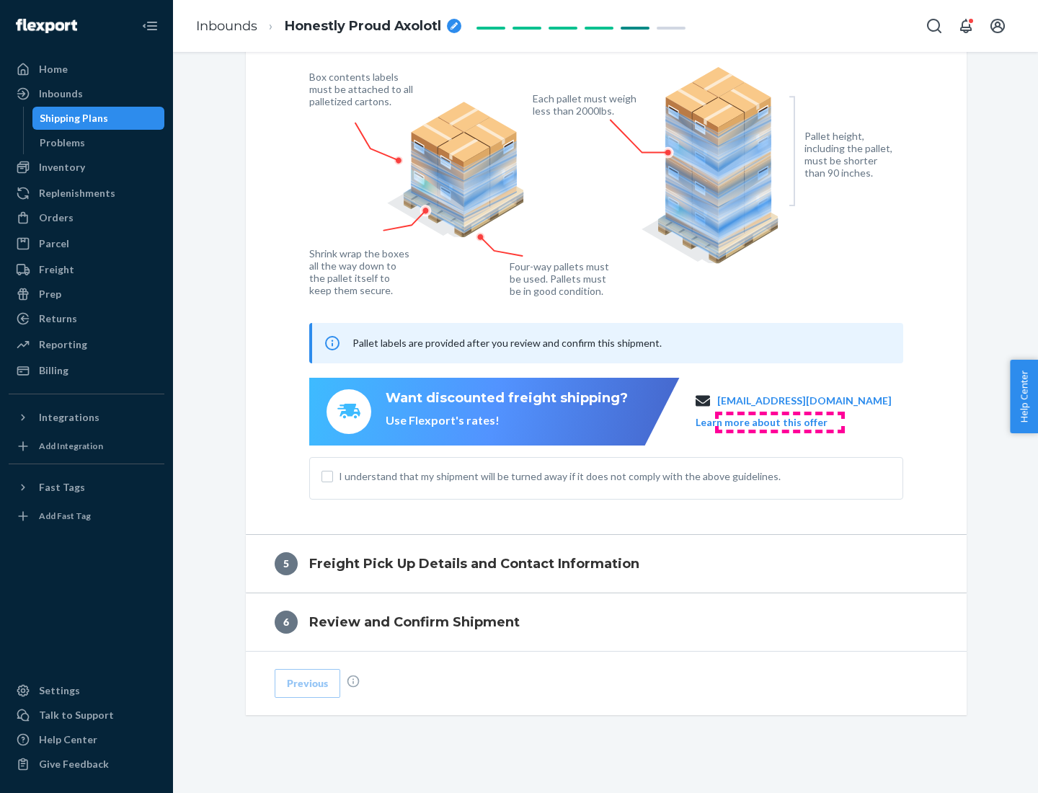
click at [779, 422] on button "Learn more about this offer" at bounding box center [762, 422] width 132 height 14
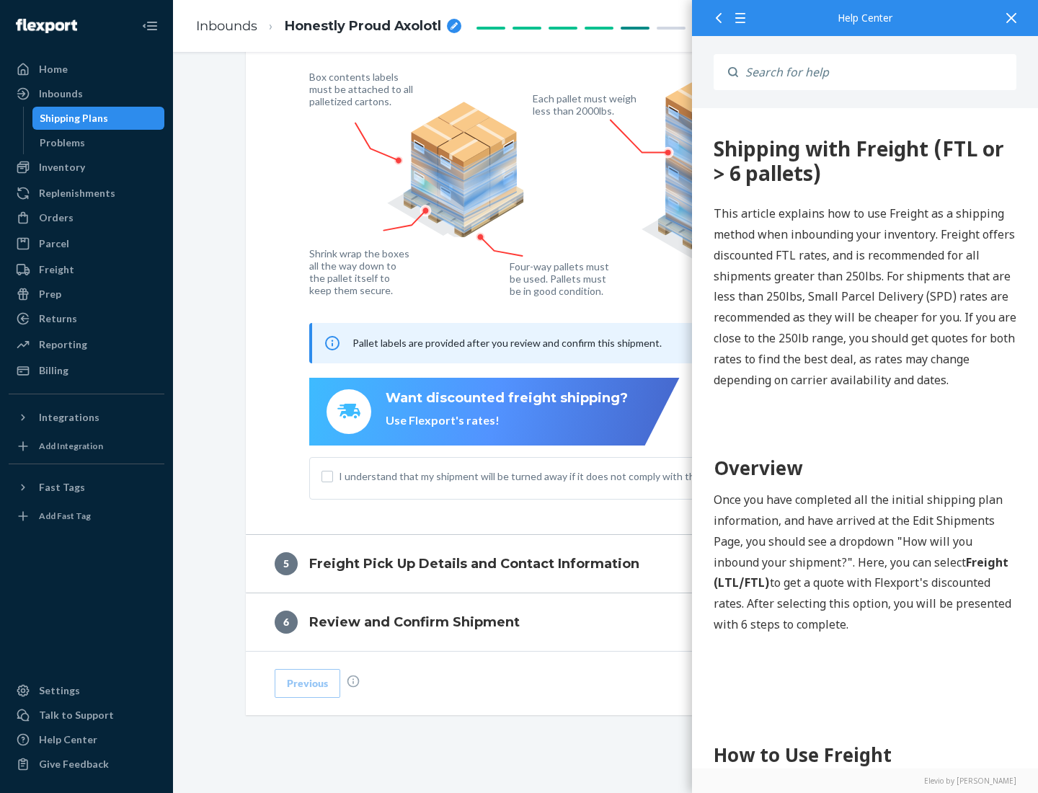
scroll to position [0, 0]
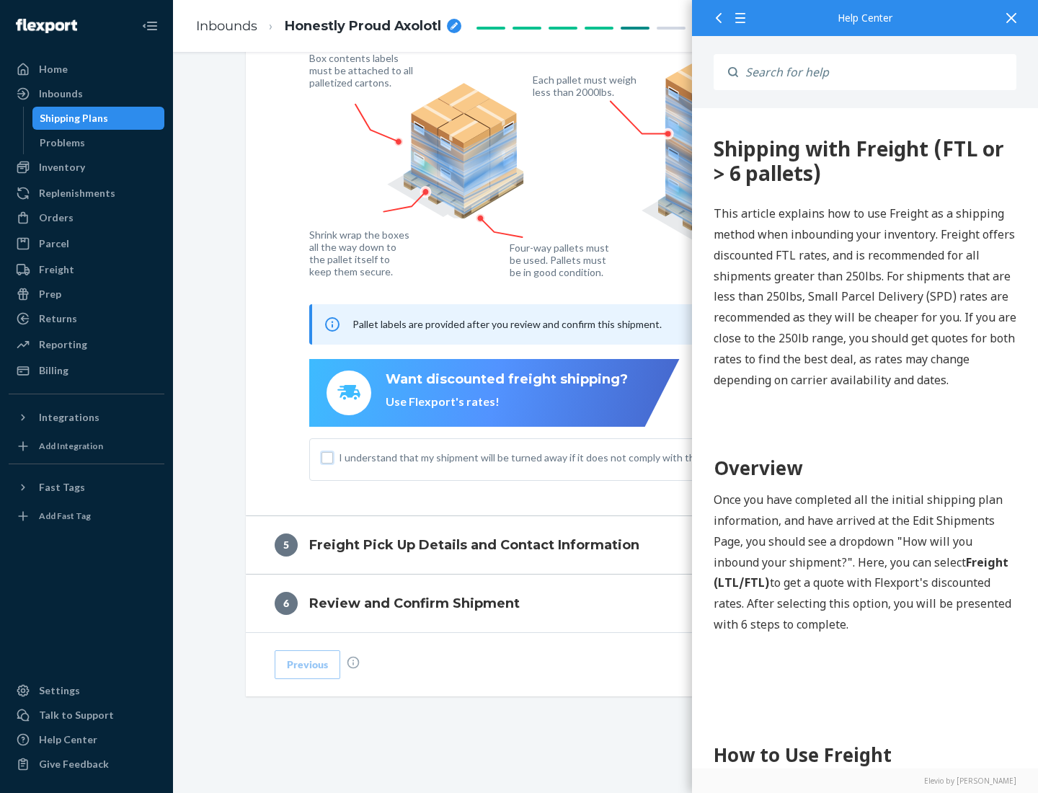
click at [327, 457] on input "I understand that my shipment will be turned away if it does not comply with th…" at bounding box center [328, 458] width 12 height 12
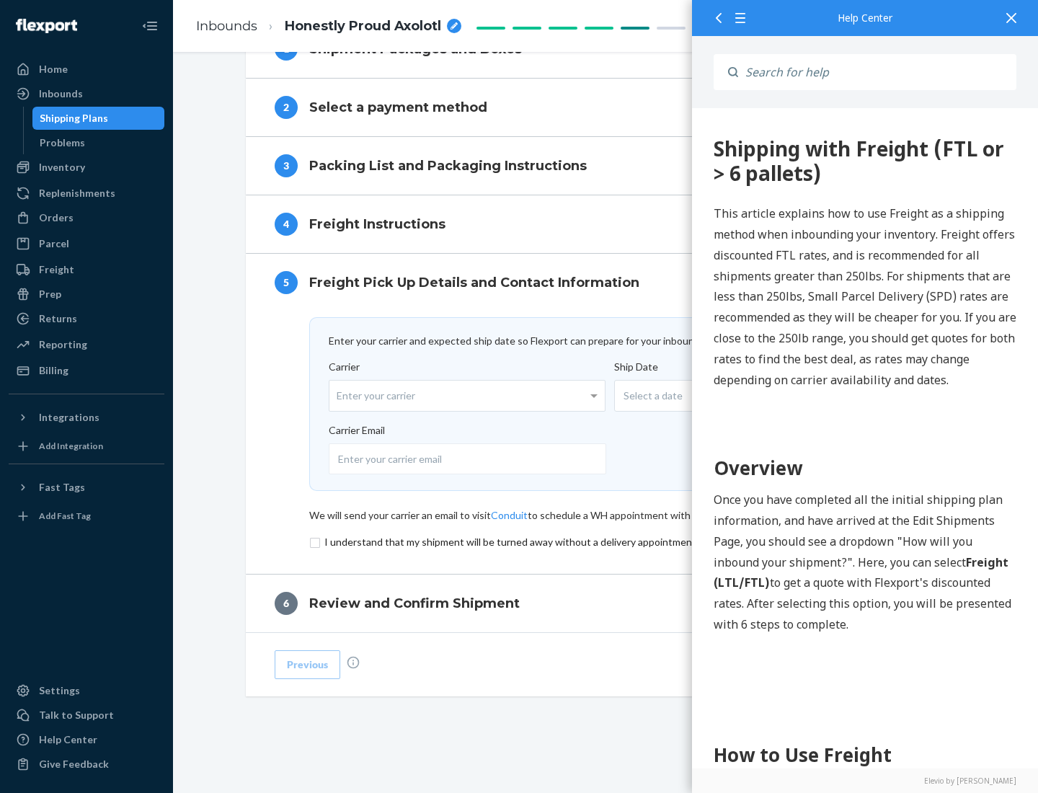
scroll to position [628, 0]
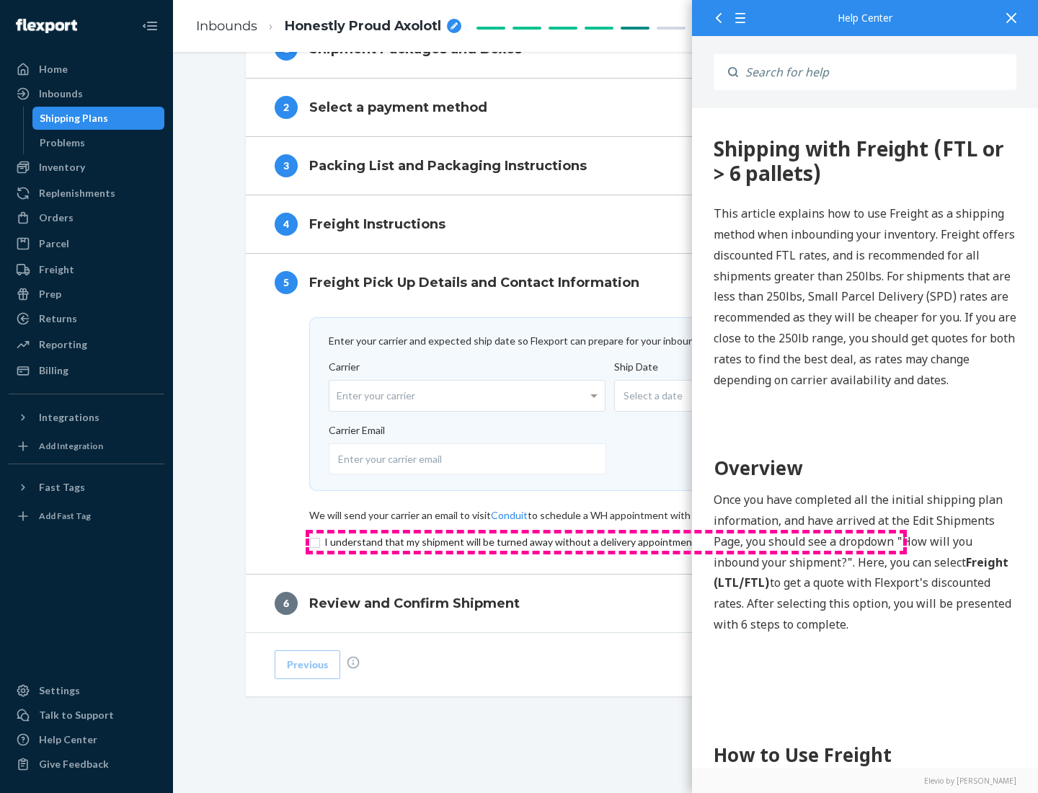
click at [606, 542] on input "checkbox" at bounding box center [606, 542] width 594 height 17
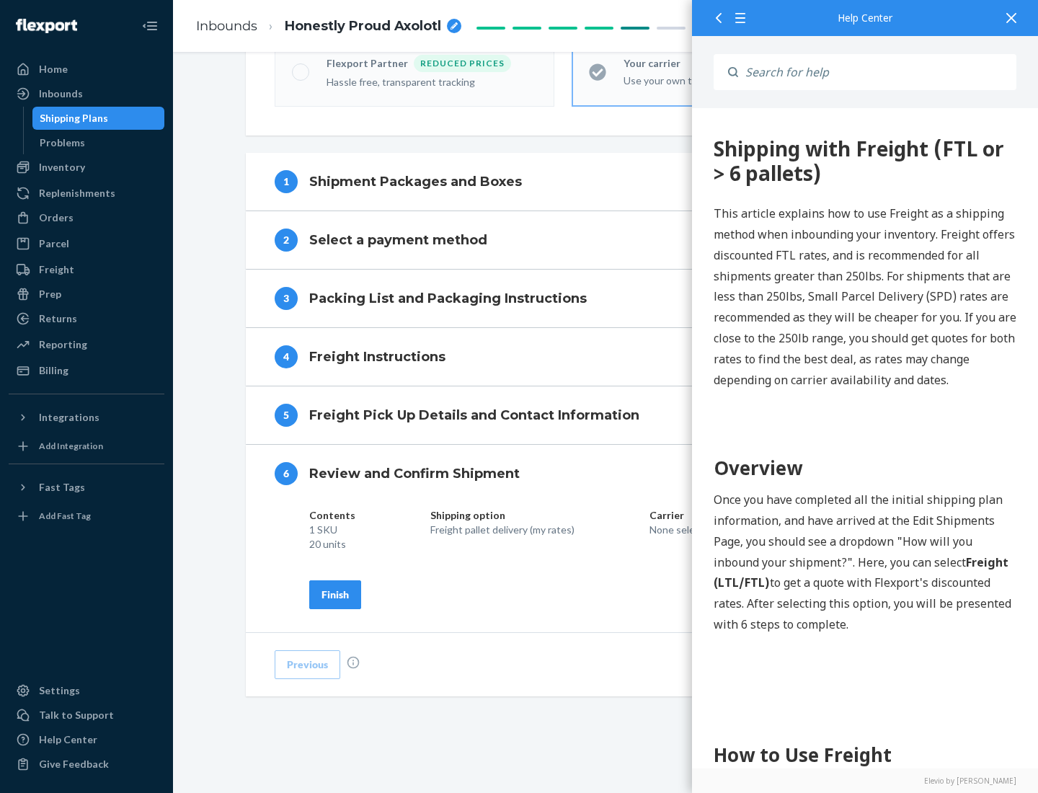
scroll to position [495, 0]
click at [335, 594] on div "Finish" at bounding box center [335, 595] width 27 height 14
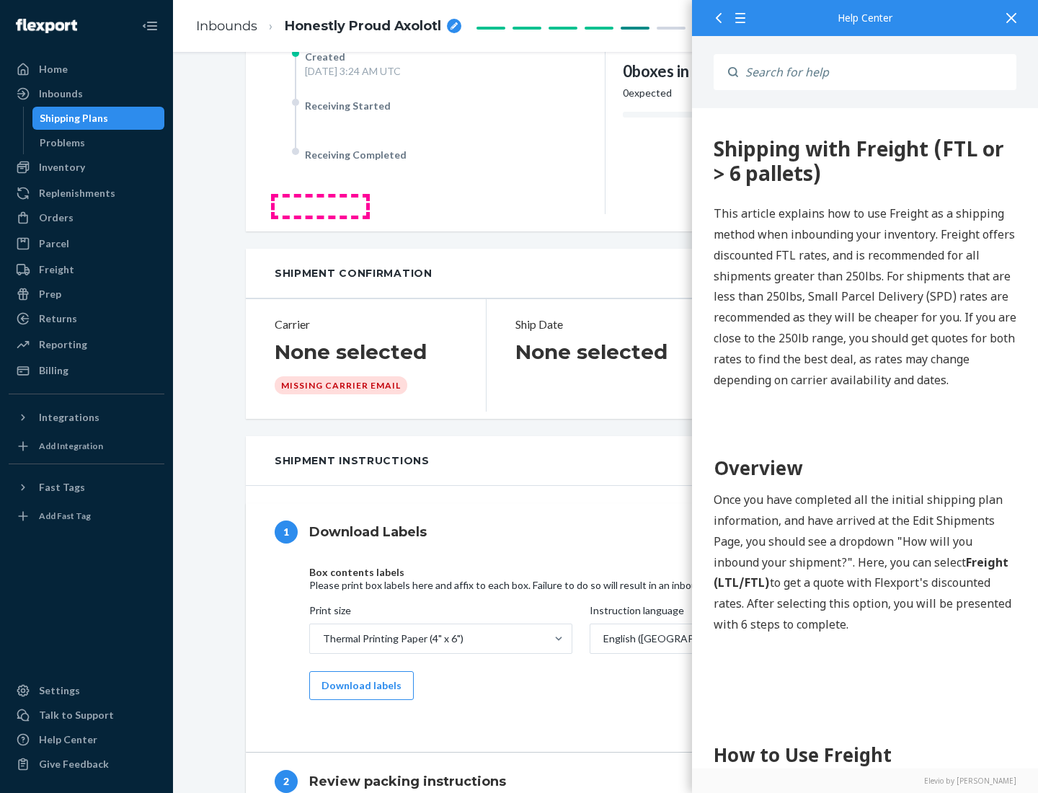
scroll to position [0, 0]
